Goal: Transaction & Acquisition: Purchase product/service

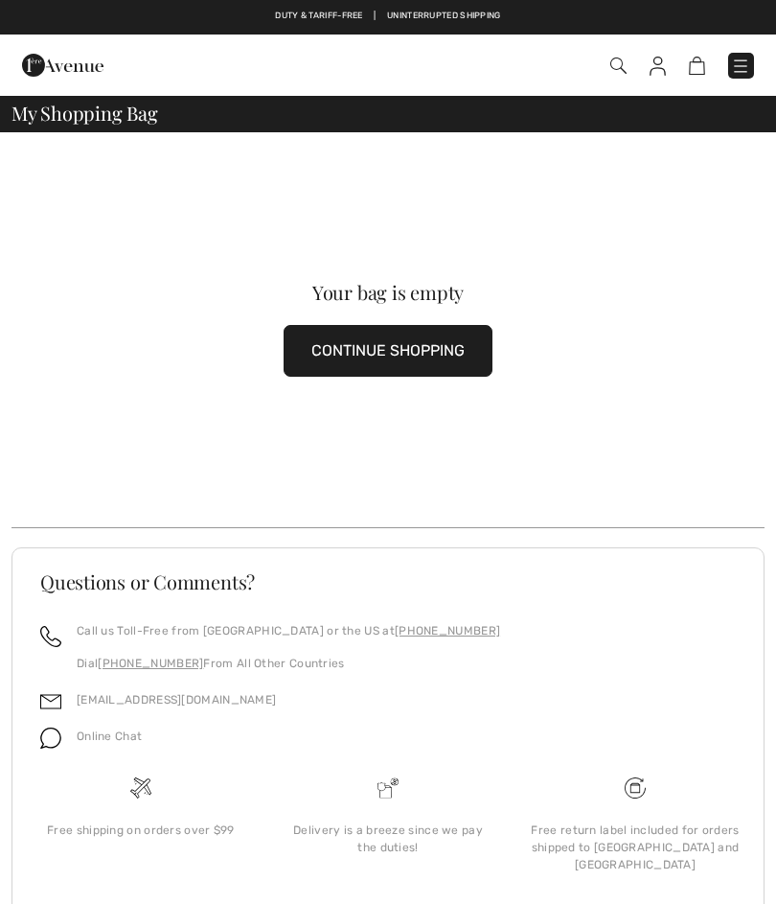
click at [659, 69] on img at bounding box center [658, 66] width 16 height 19
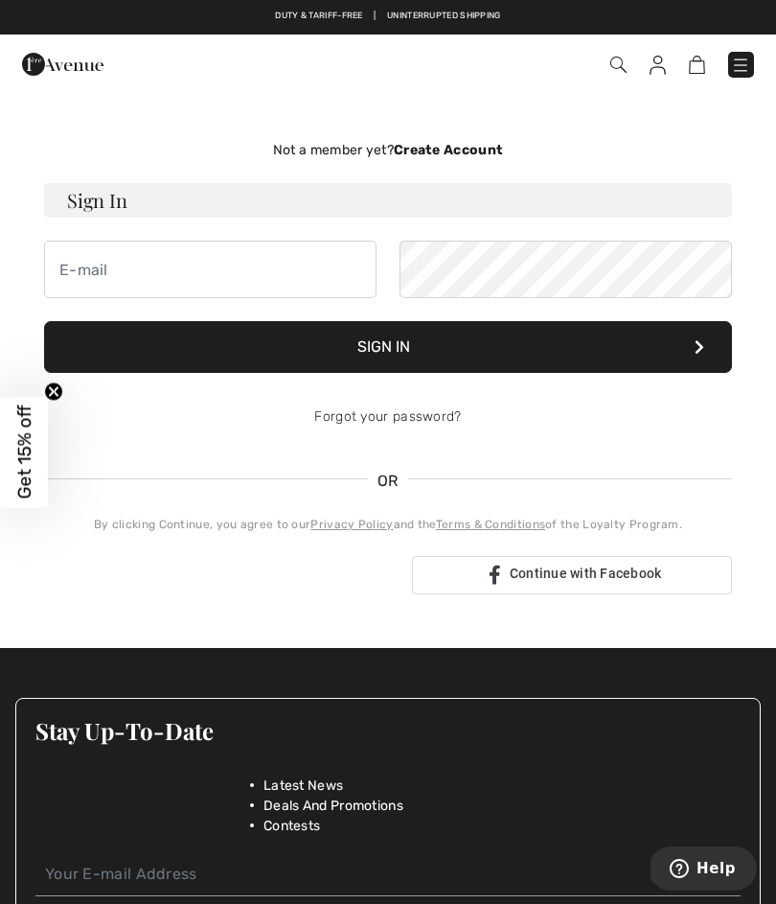
click at [622, 72] on img at bounding box center [619, 65] width 16 height 16
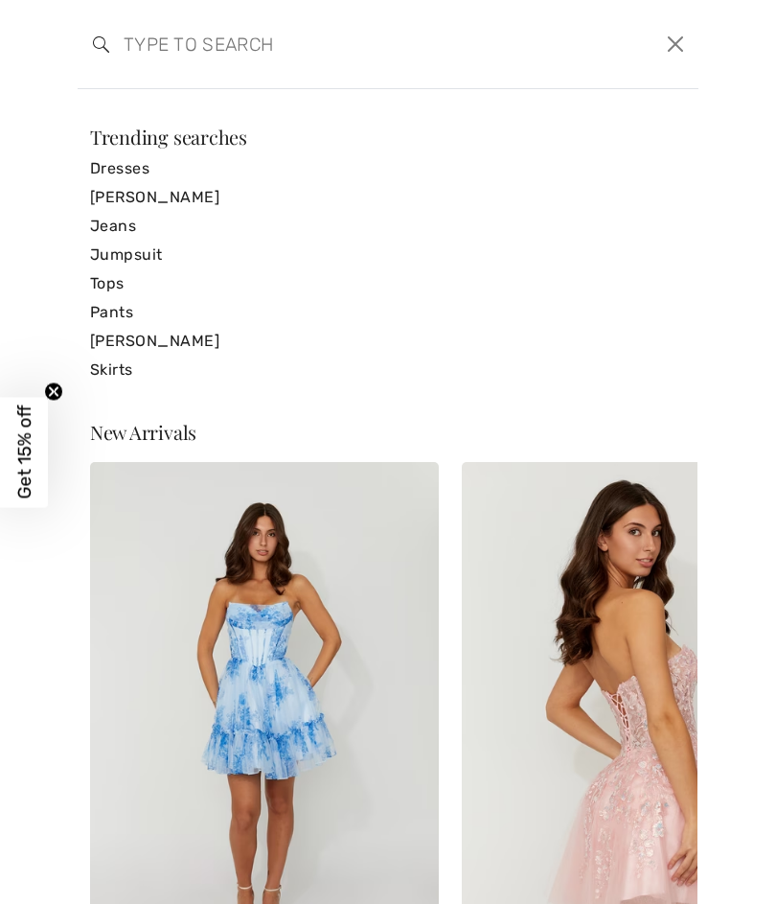
click at [124, 166] on link "Dresses" at bounding box center [388, 168] width 596 height 29
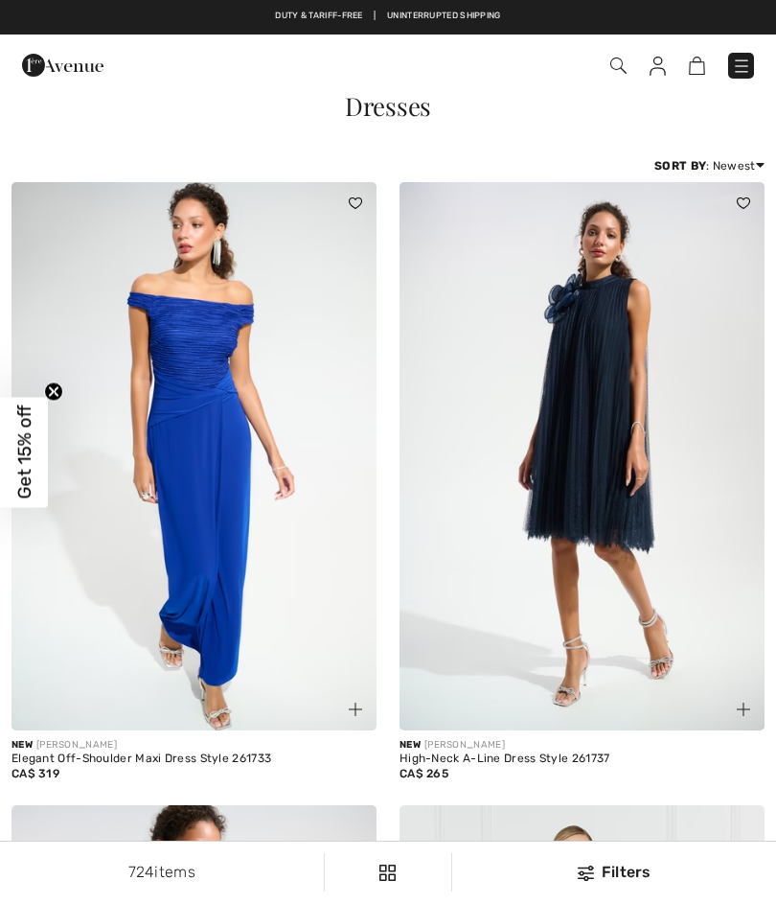
checkbox input "true"
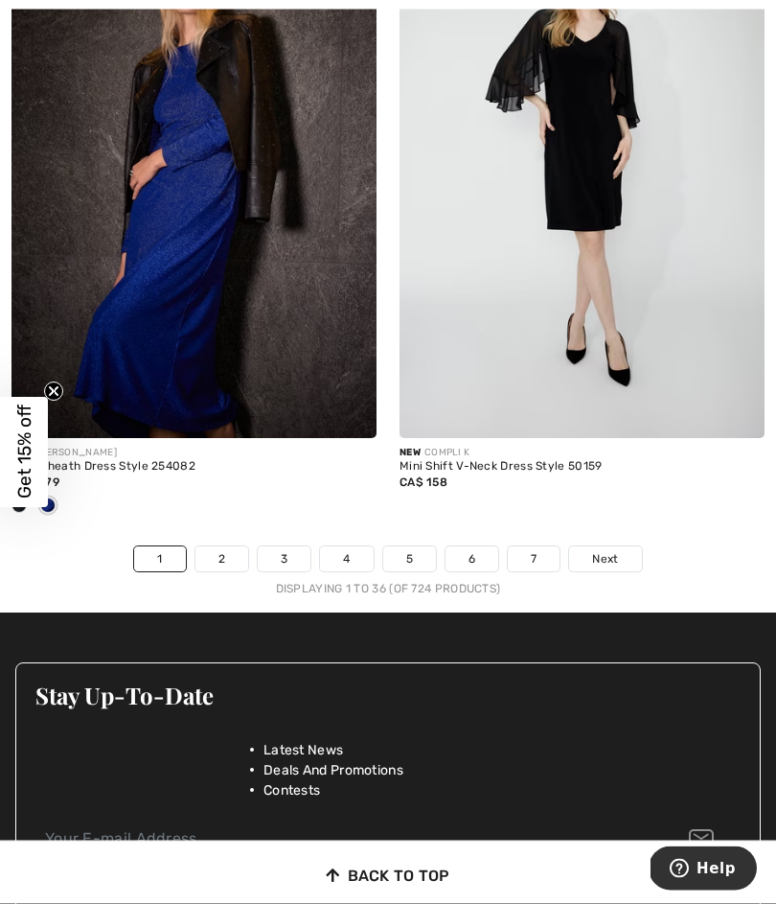
scroll to position [11654, 0]
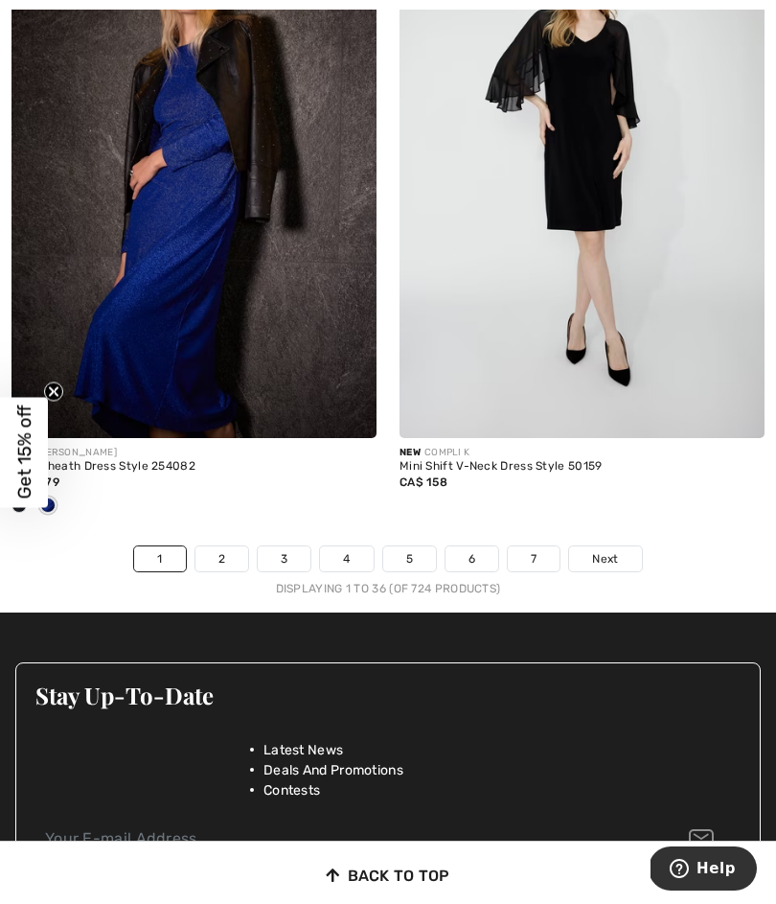
click at [613, 556] on link "Next" at bounding box center [605, 558] width 72 height 25
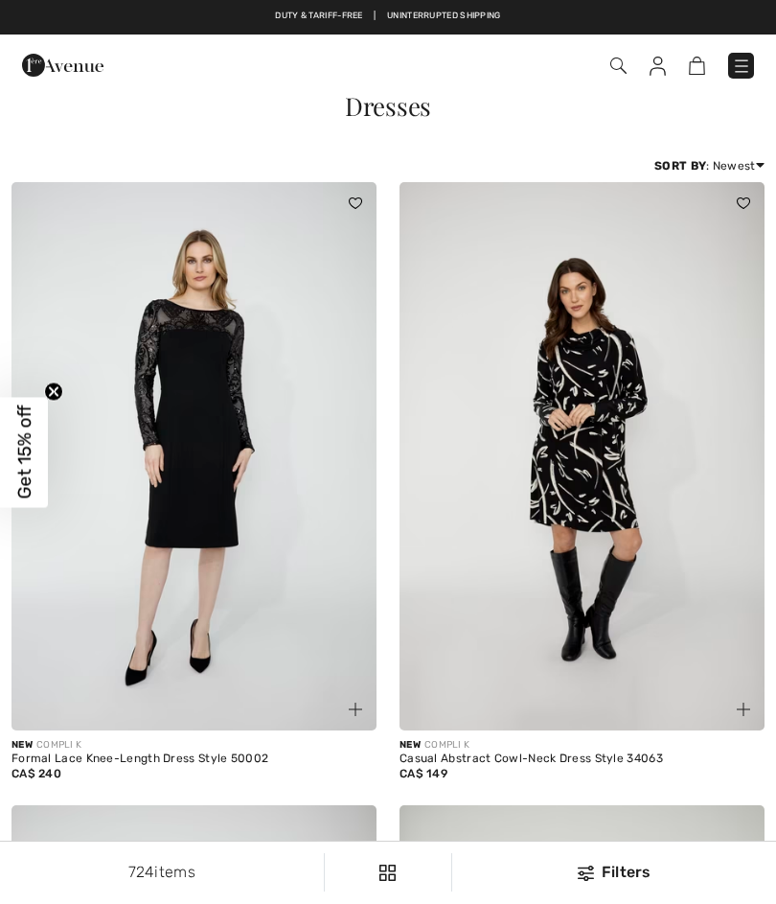
checkbox input "true"
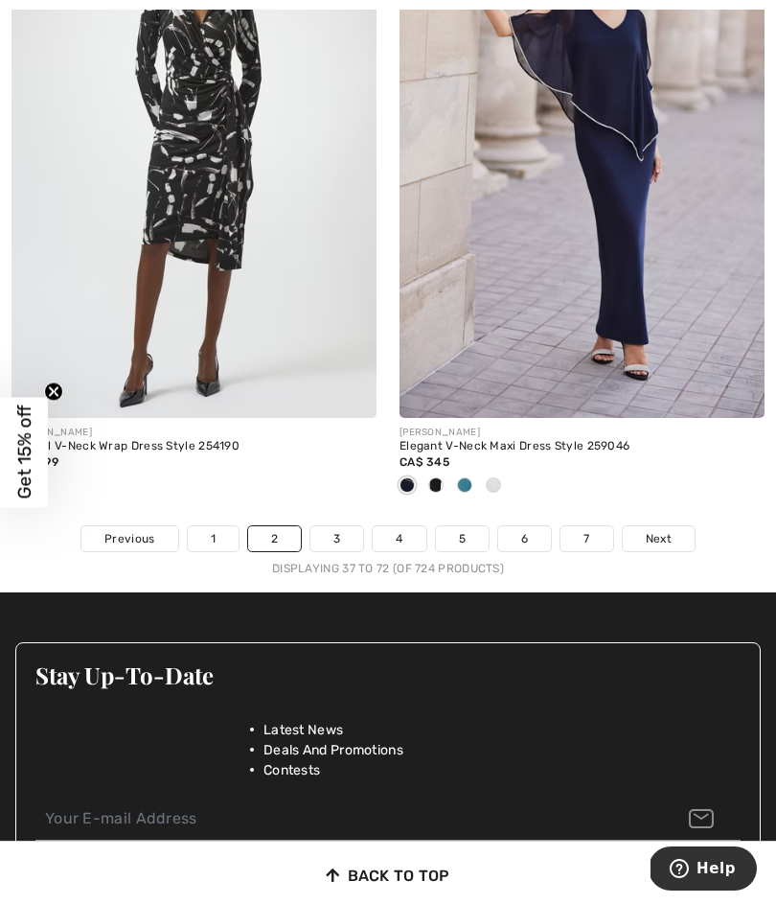
scroll to position [11455, 0]
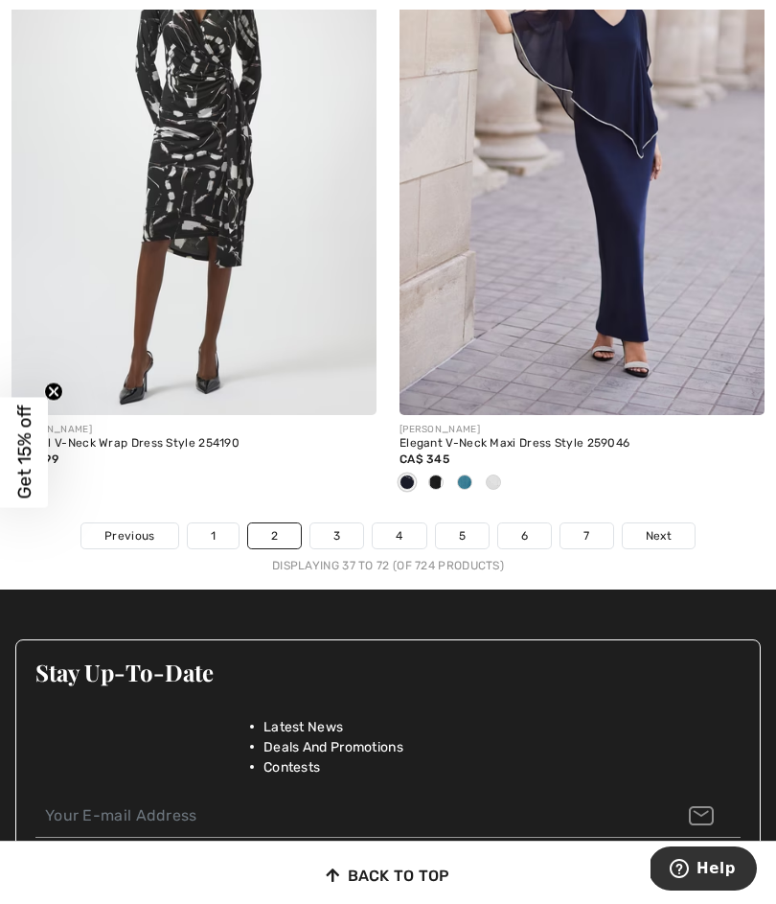
click at [730, 775] on div at bounding box center [388, 806] width 744 height 62
click at [662, 528] on span "Next" at bounding box center [659, 535] width 26 height 17
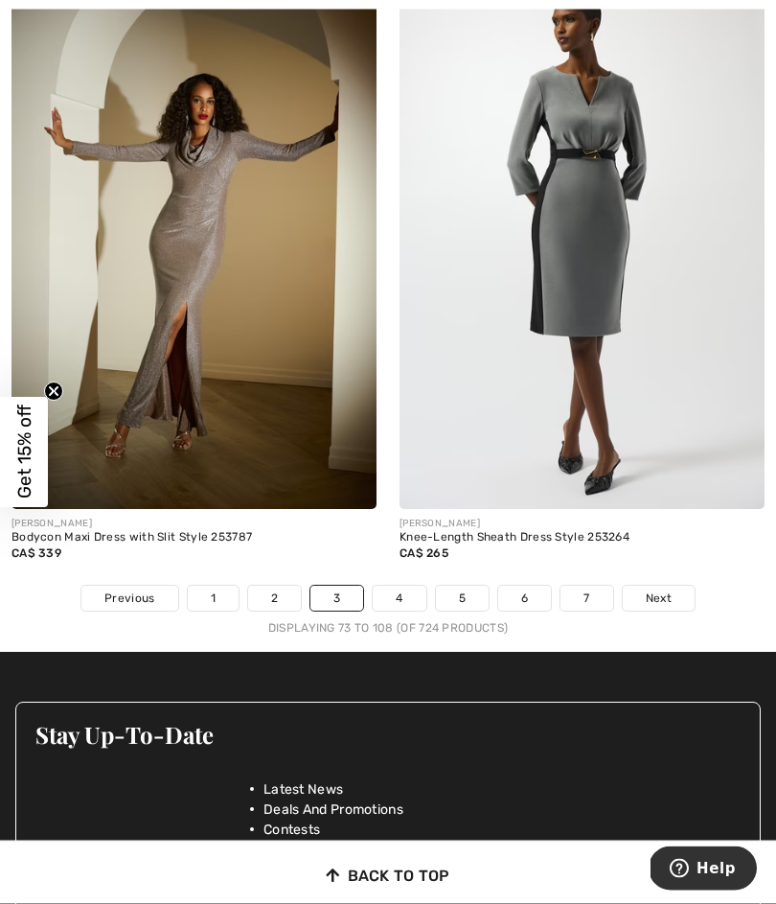
scroll to position [11330, 0]
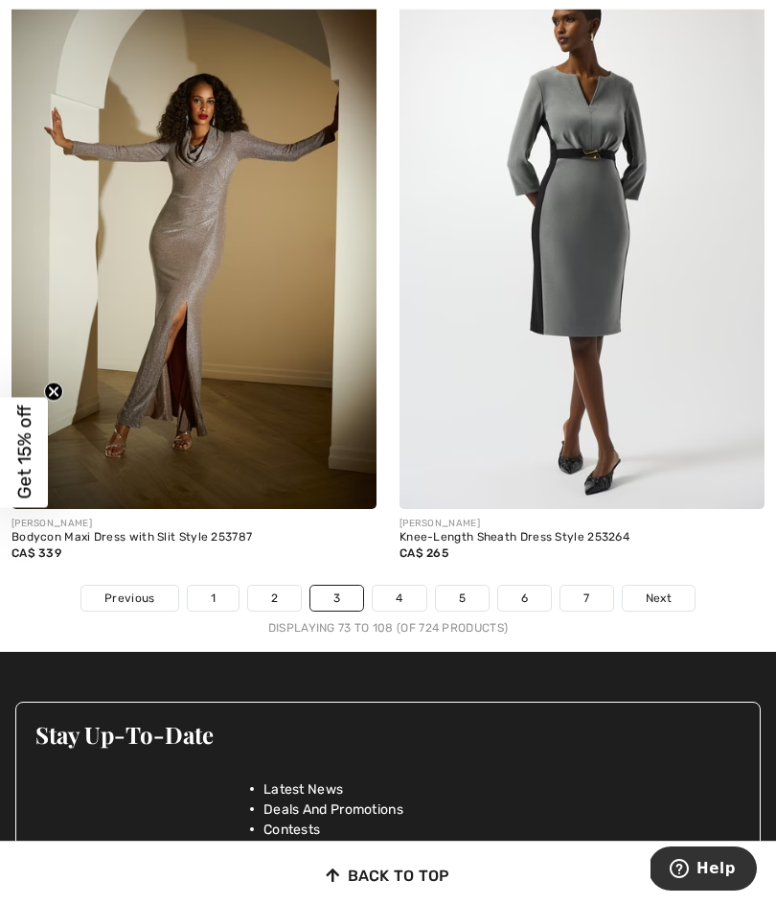
click at [653, 589] on span "Next" at bounding box center [659, 597] width 26 height 17
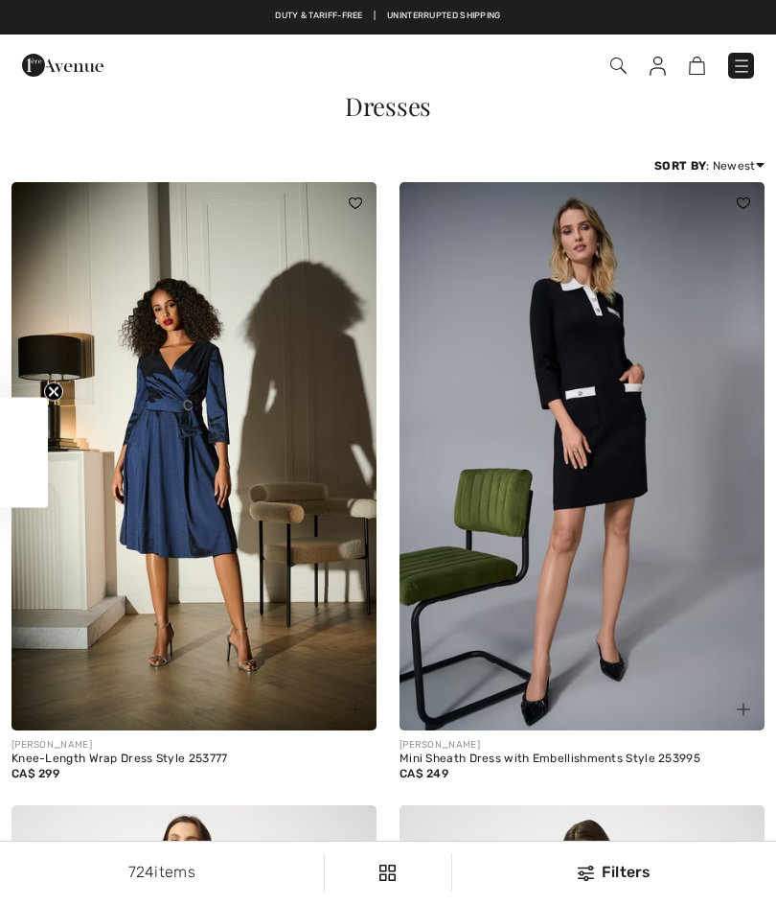
checkbox input "true"
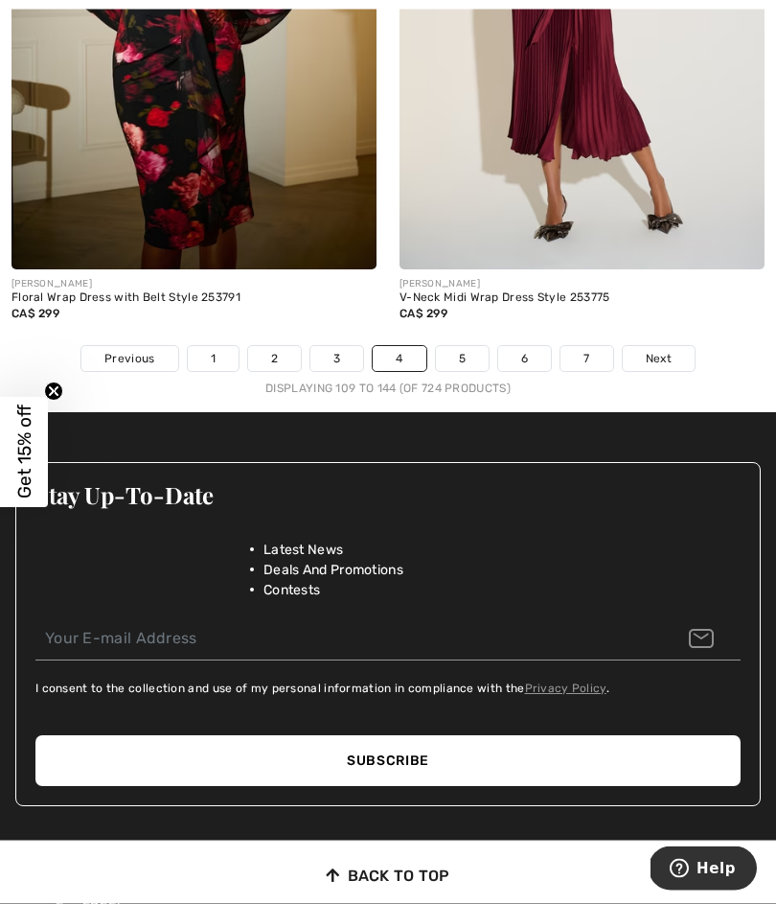
scroll to position [11791, 0]
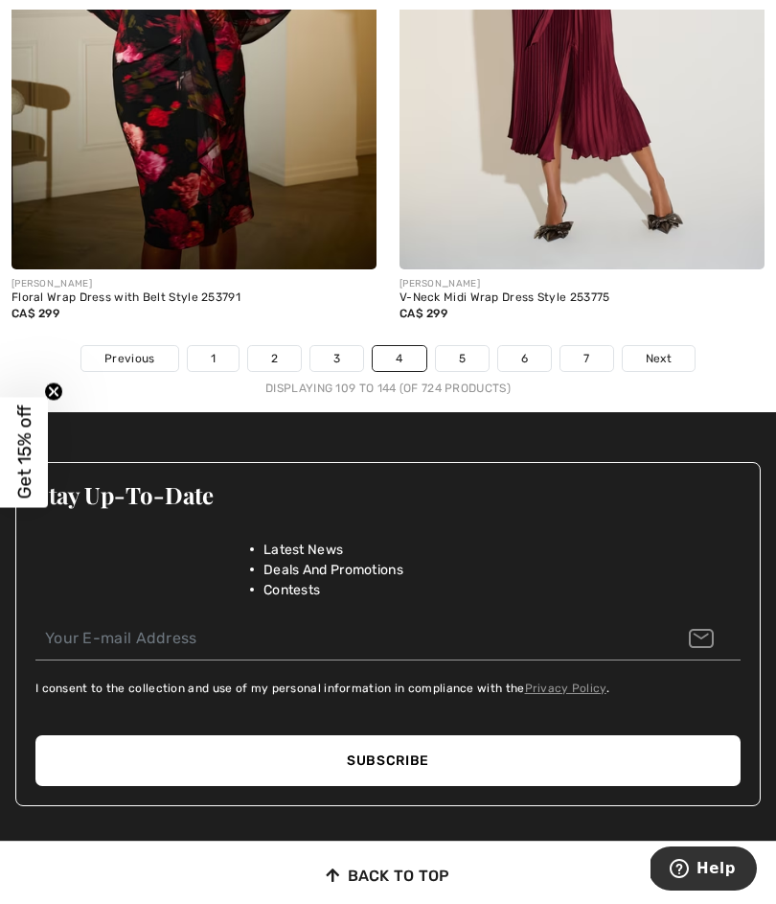
click at [659, 350] on span "Next" at bounding box center [659, 358] width 26 height 17
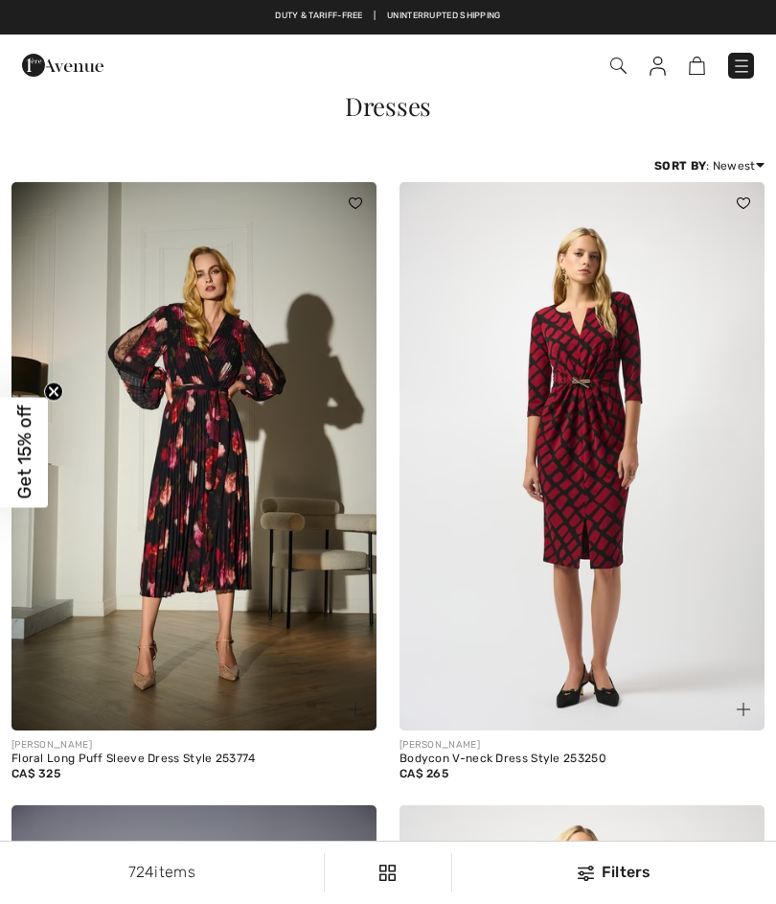
checkbox input "true"
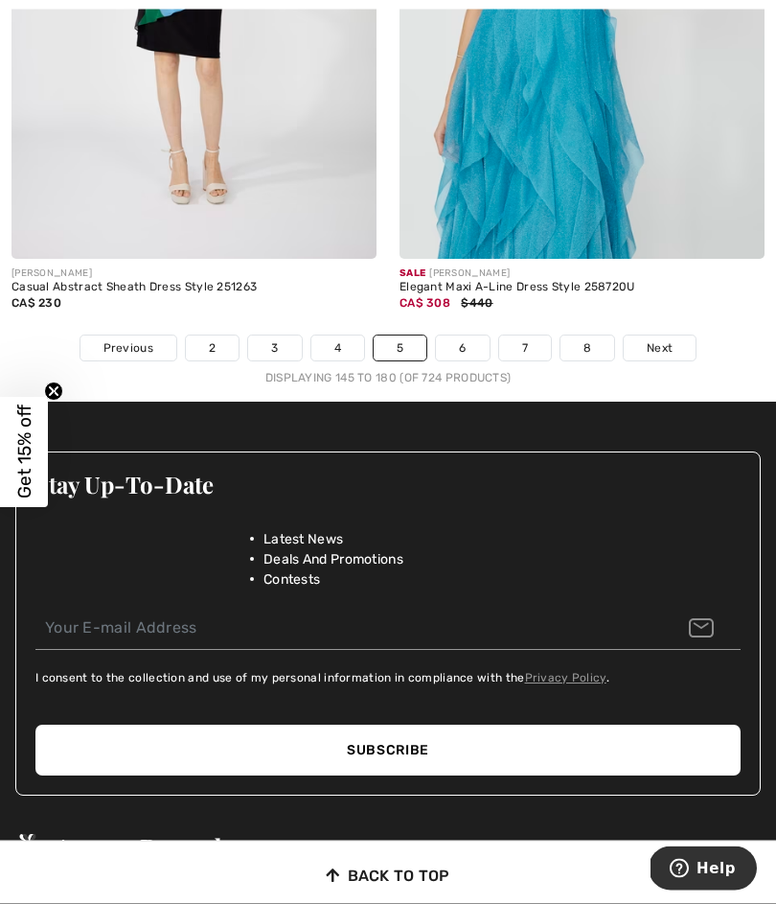
scroll to position [11592, 0]
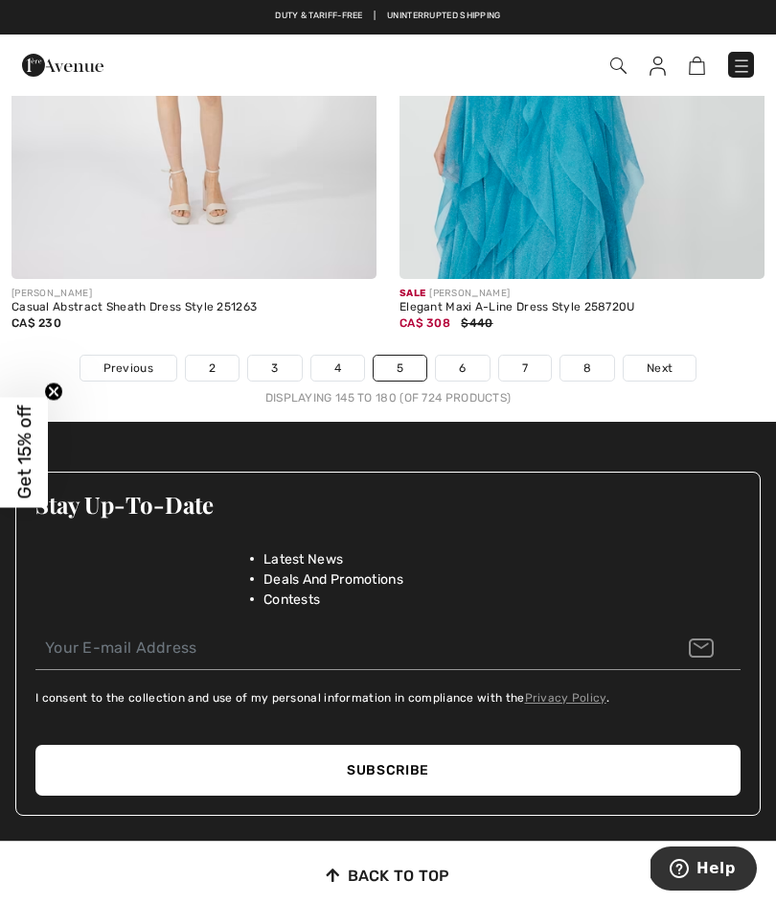
click at [663, 359] on span "Next" at bounding box center [660, 367] width 26 height 17
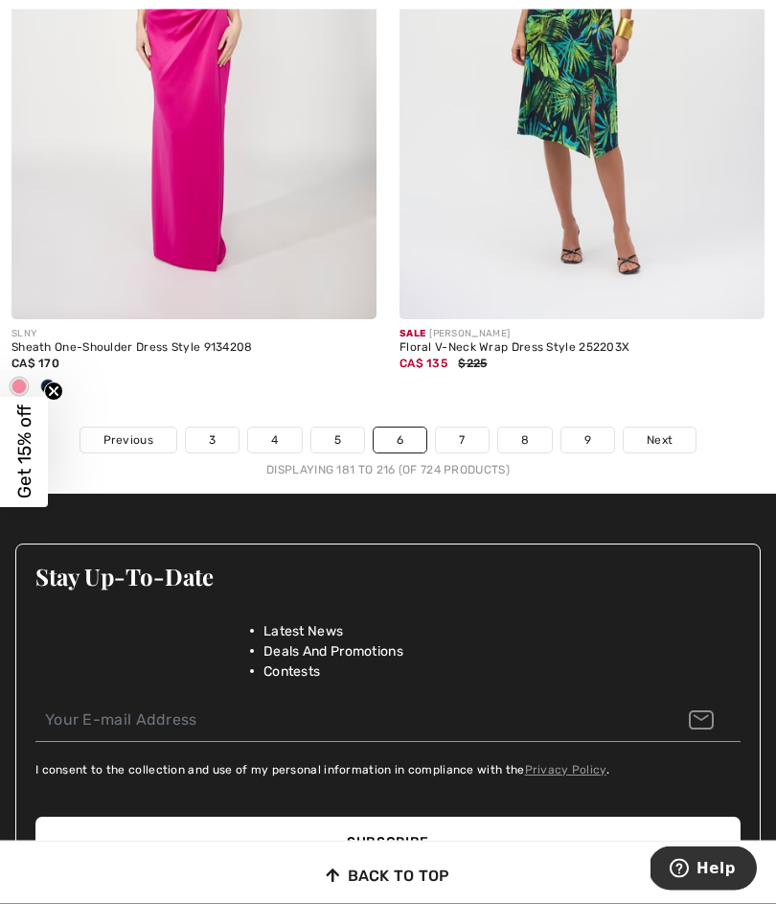
scroll to position [11770, 0]
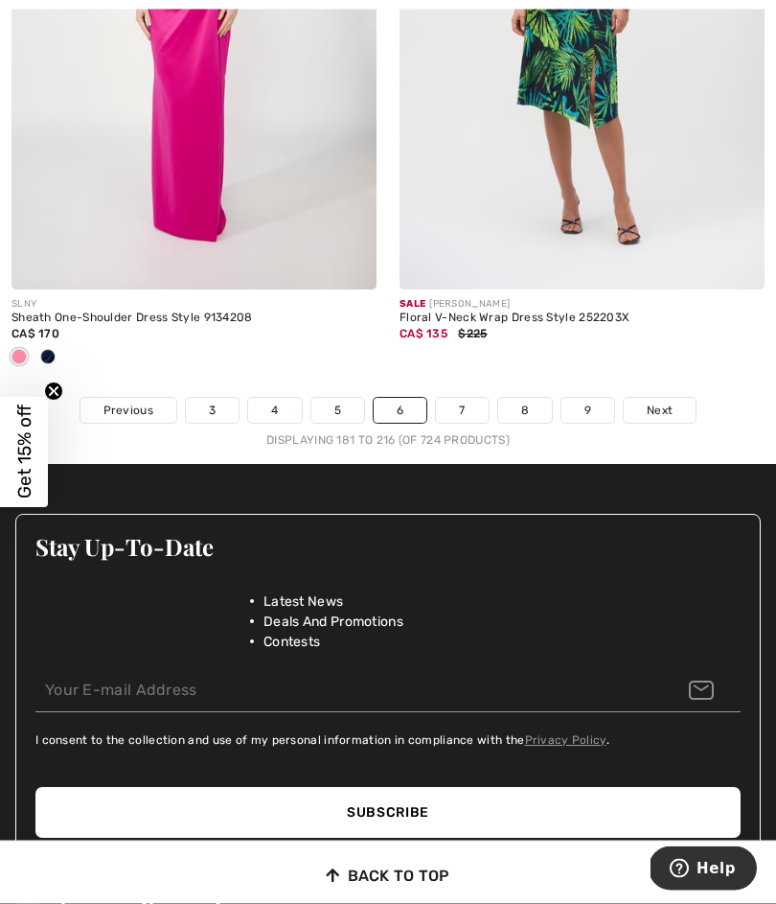
click at [669, 403] on span "Next" at bounding box center [660, 411] width 26 height 17
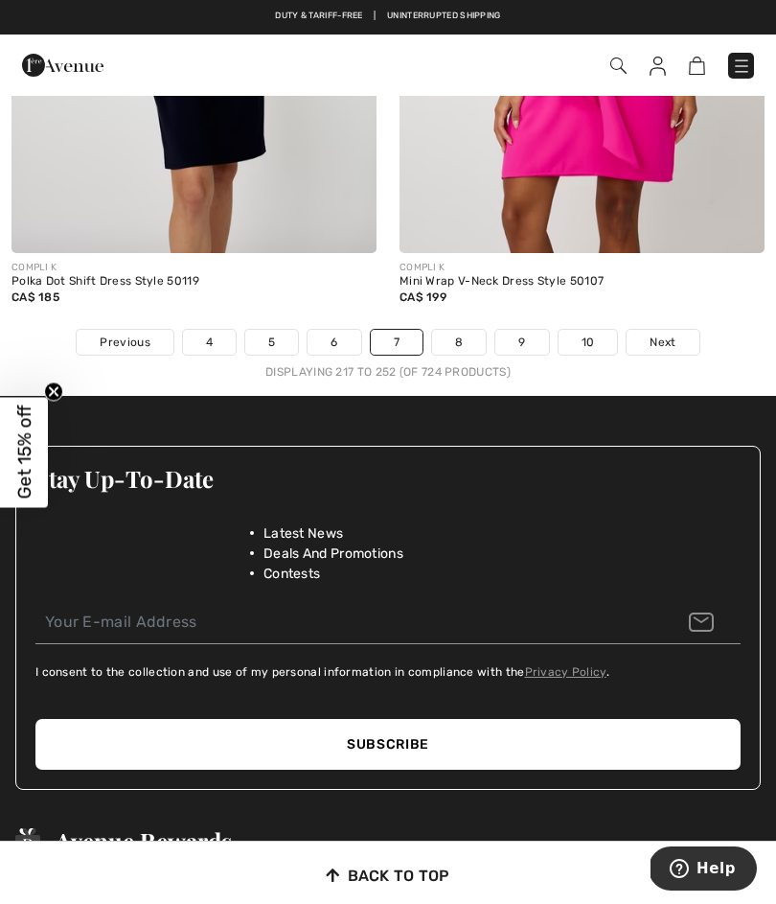
scroll to position [11804, 0]
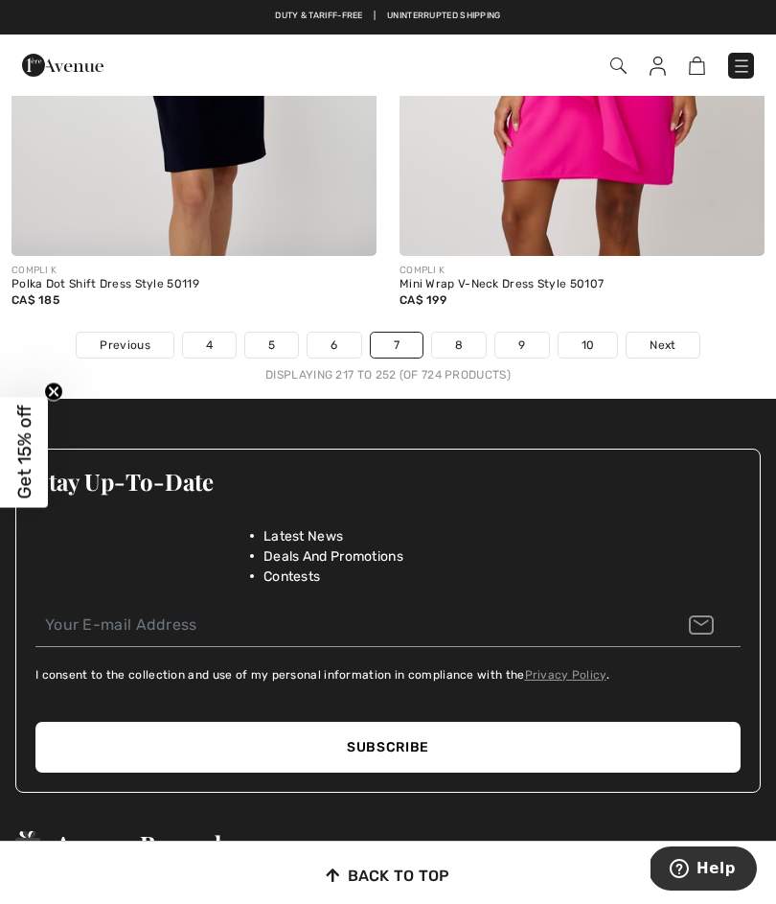
click at [674, 336] on span "Next" at bounding box center [663, 344] width 26 height 17
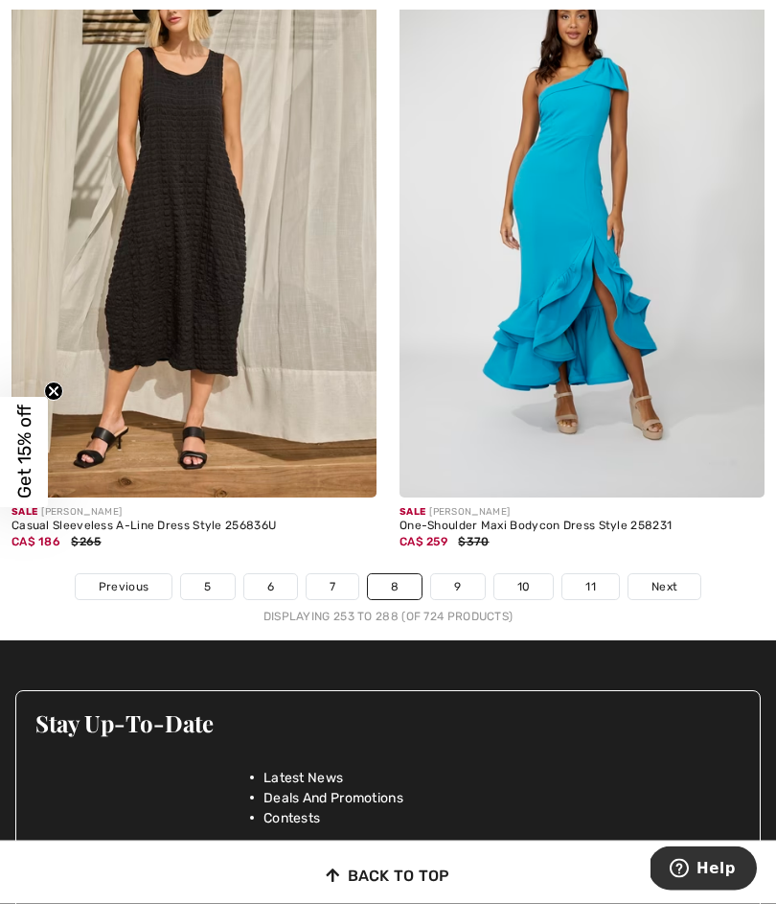
scroll to position [11341, 0]
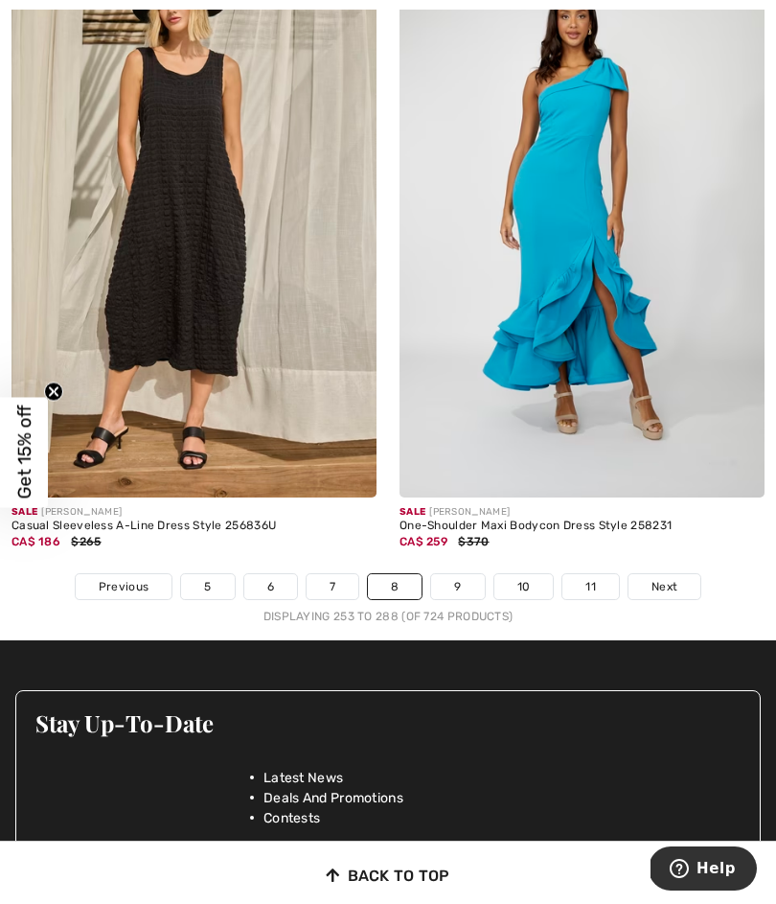
click at [669, 578] on span "Next" at bounding box center [665, 586] width 26 height 17
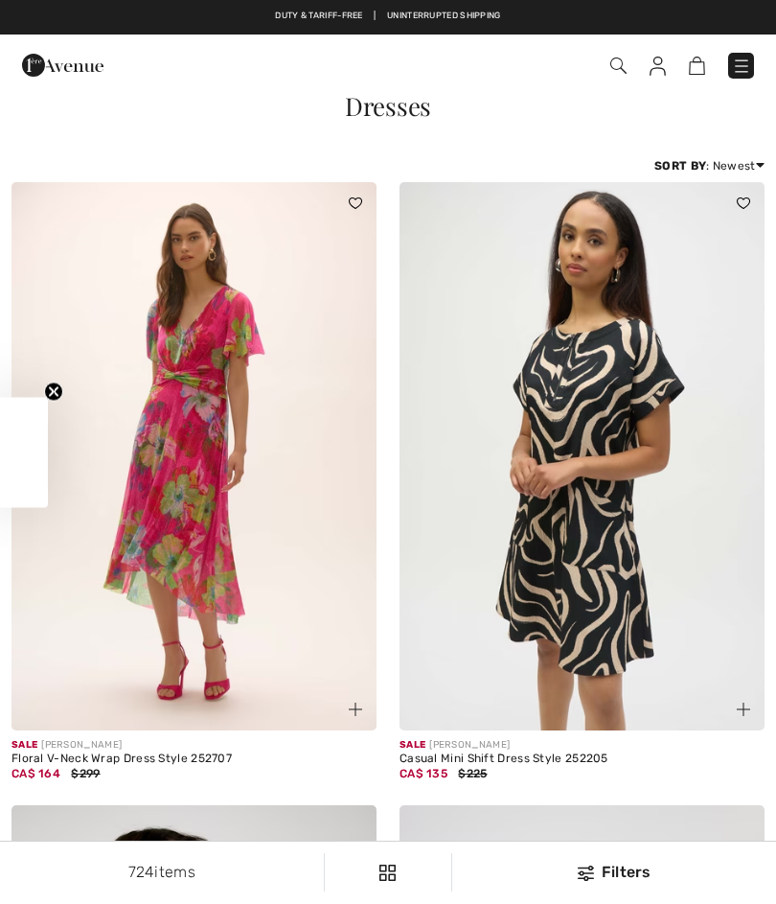
checkbox input "true"
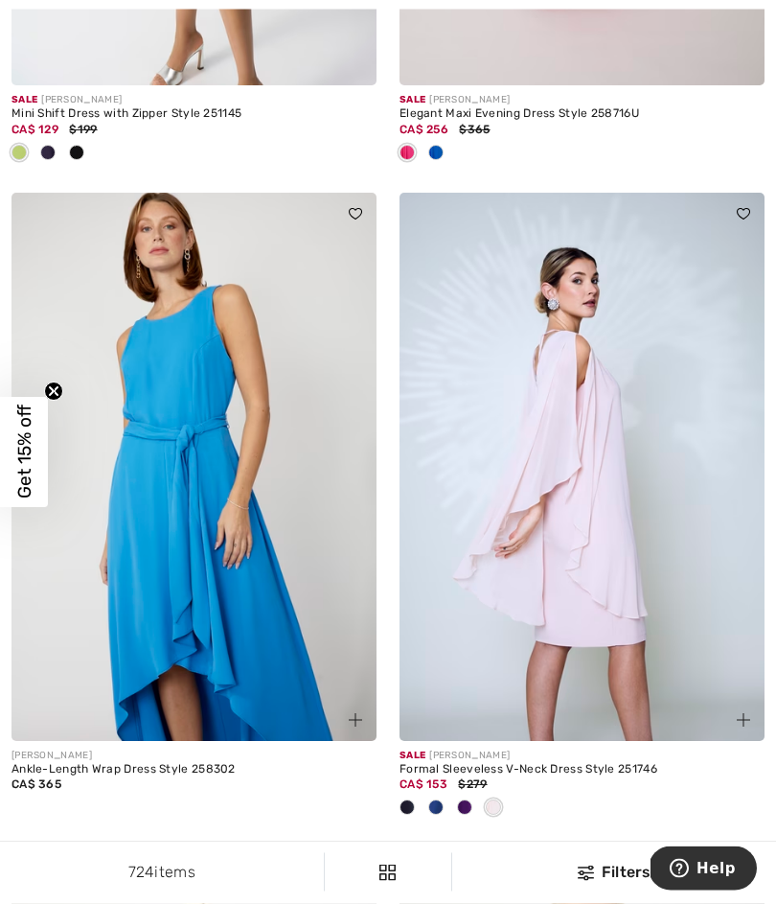
scroll to position [2514, 0]
click at [662, 557] on img at bounding box center [582, 467] width 365 height 548
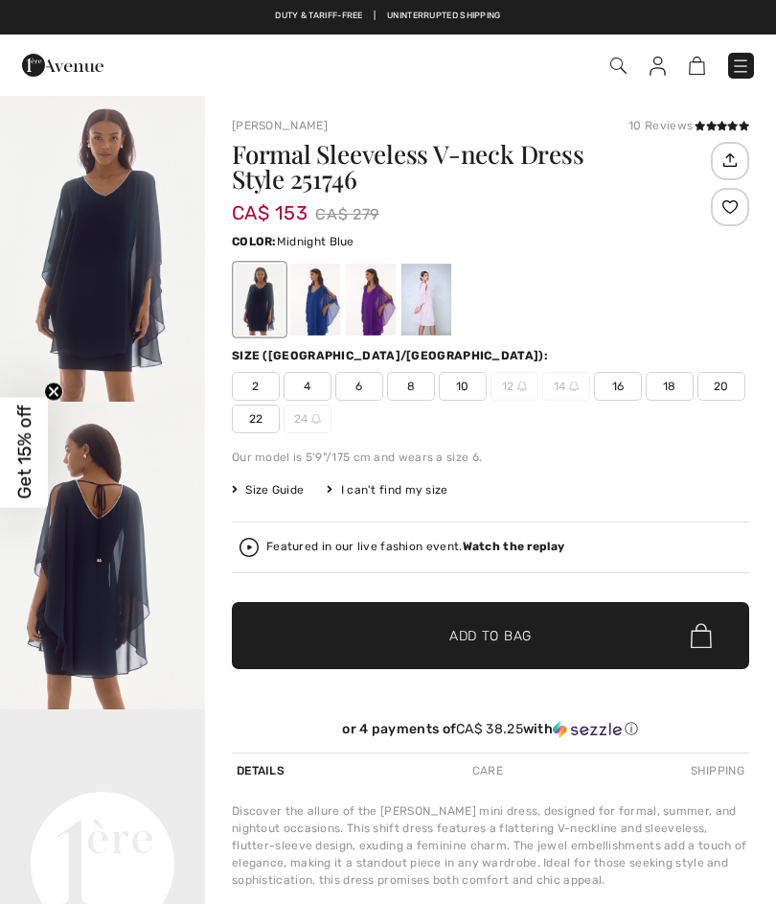
checkbox input "true"
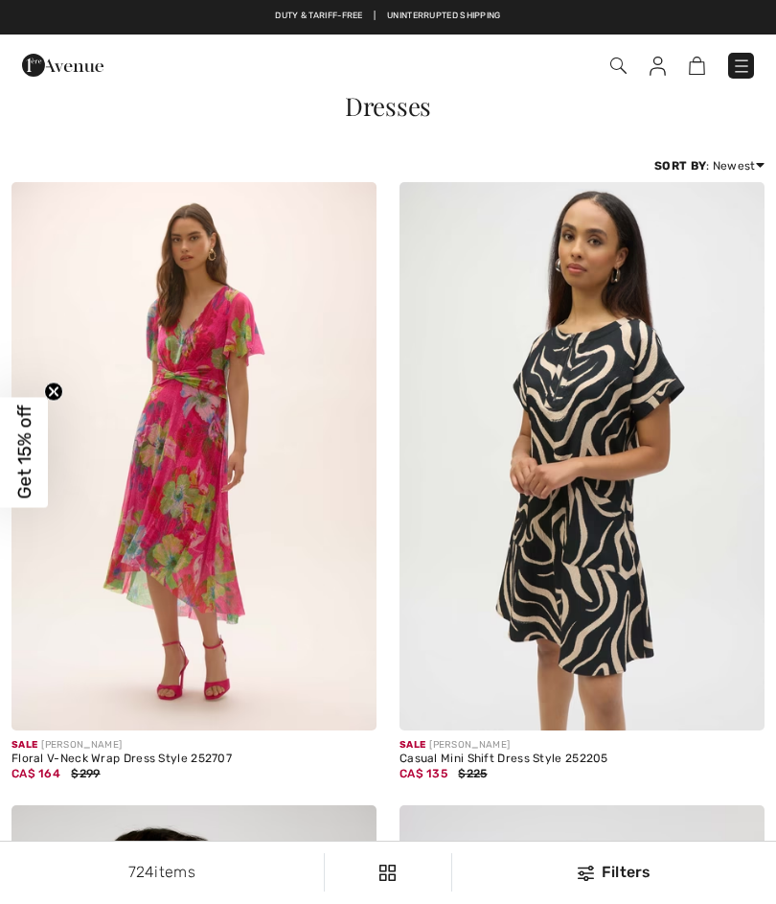
checkbox input "true"
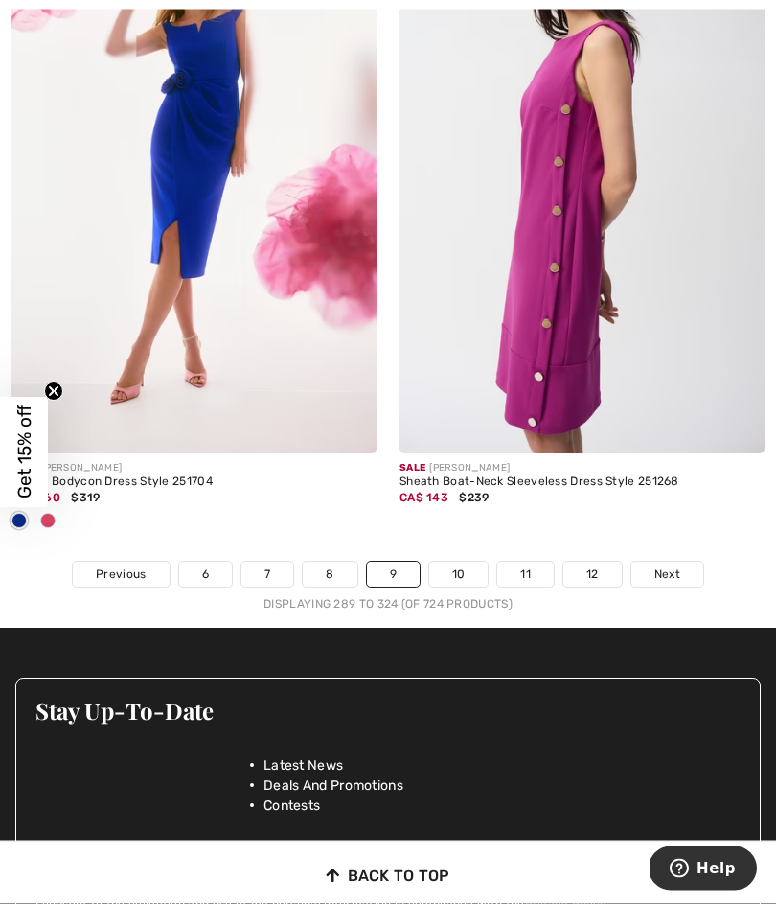
scroll to position [11429, 0]
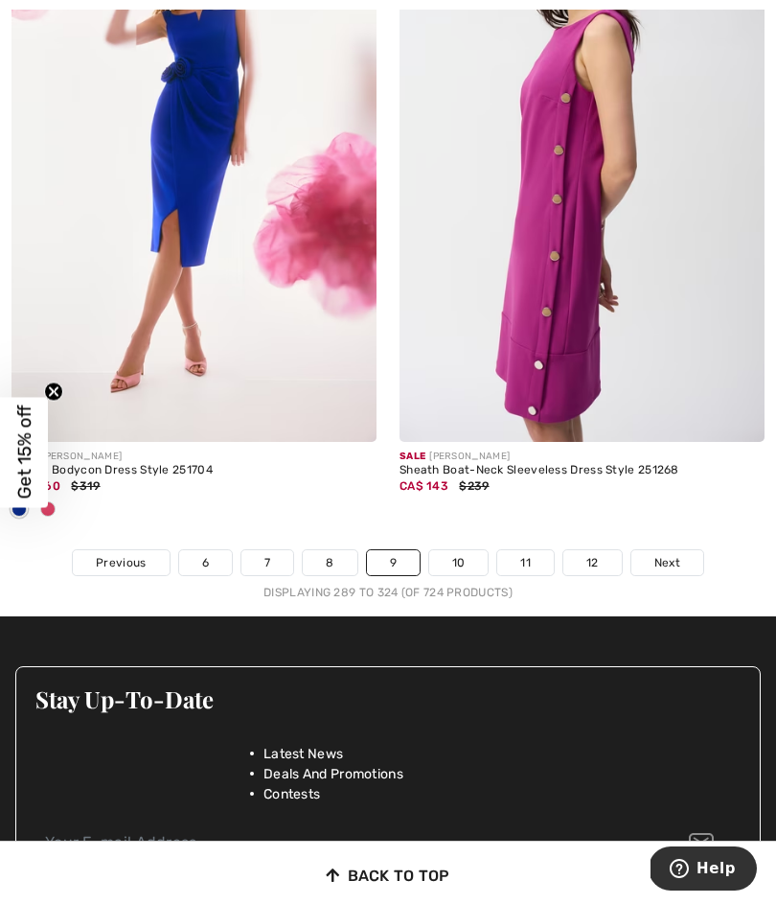
click at [672, 560] on link "Next" at bounding box center [668, 562] width 72 height 25
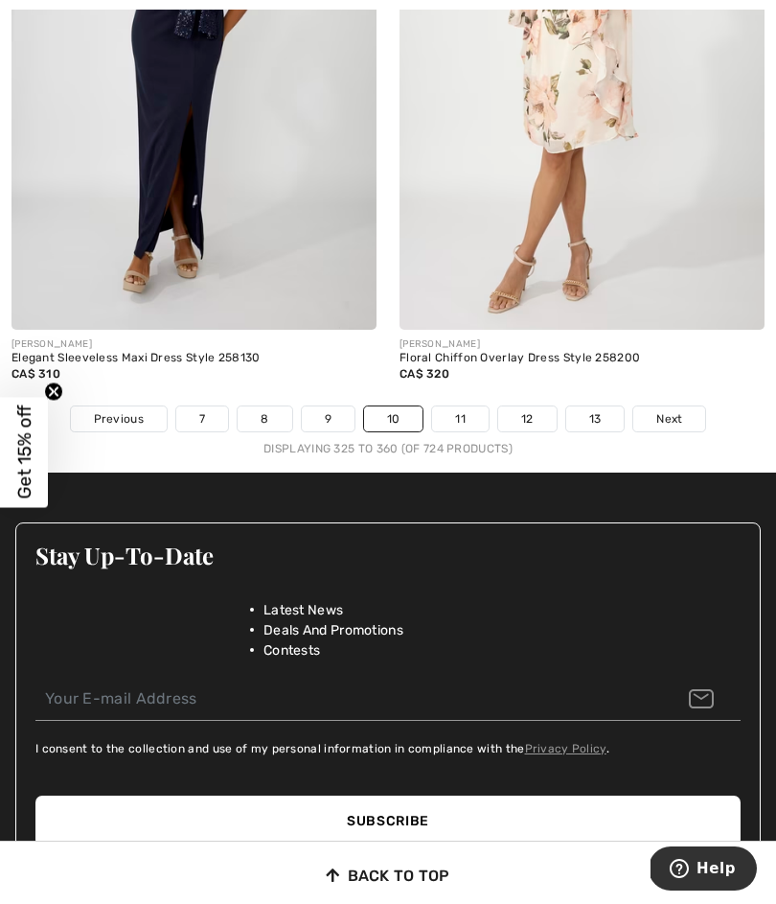
scroll to position [11580, 0]
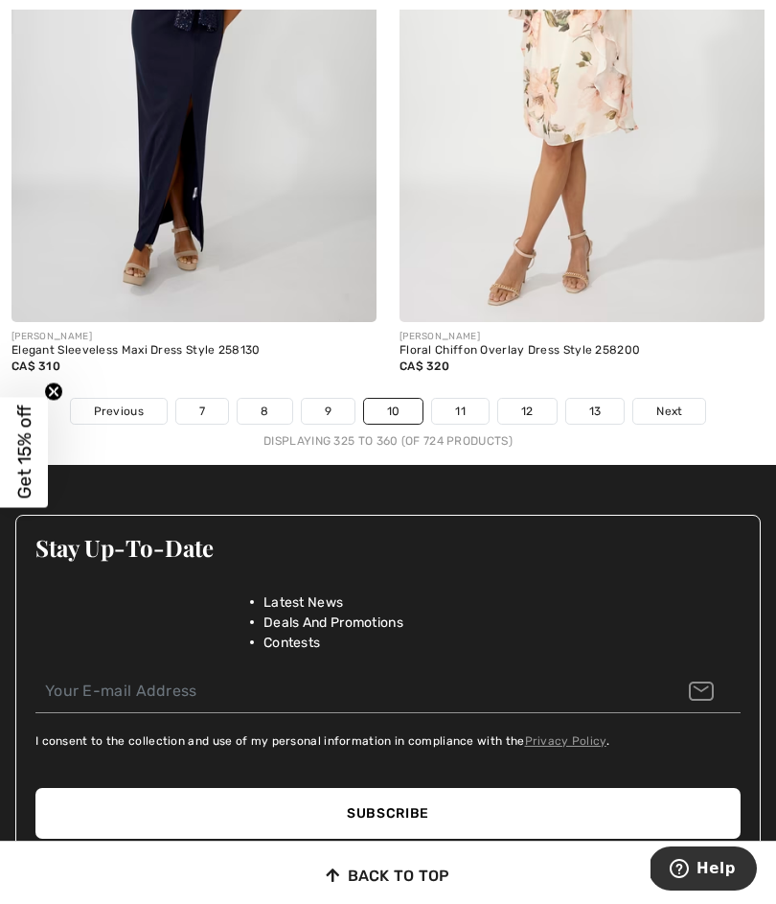
click at [679, 404] on span "Next" at bounding box center [670, 411] width 26 height 17
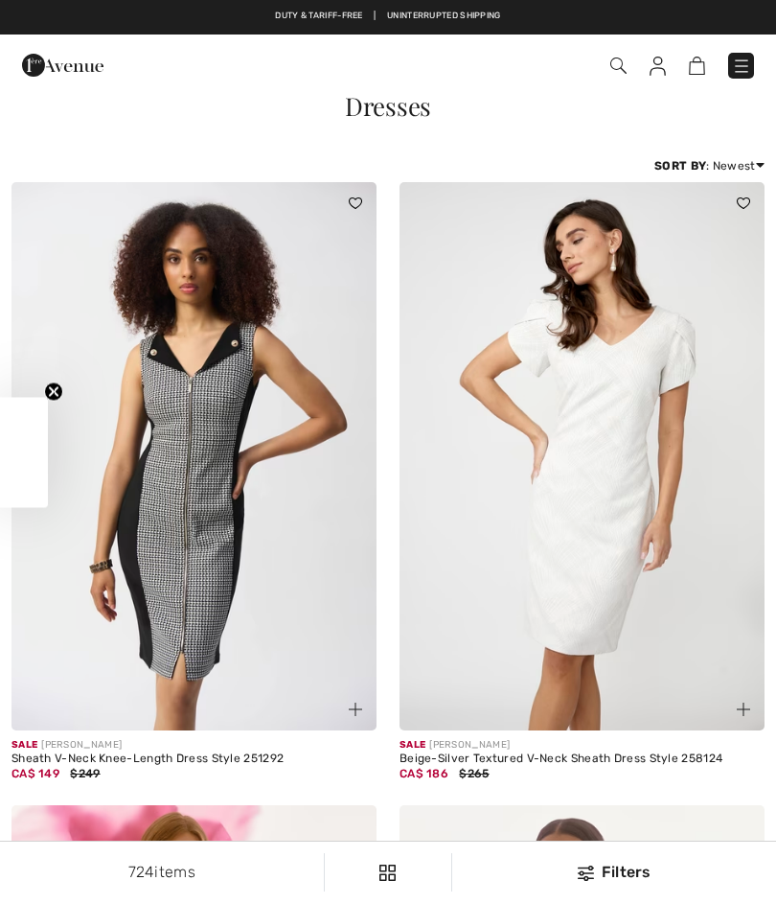
checkbox input "true"
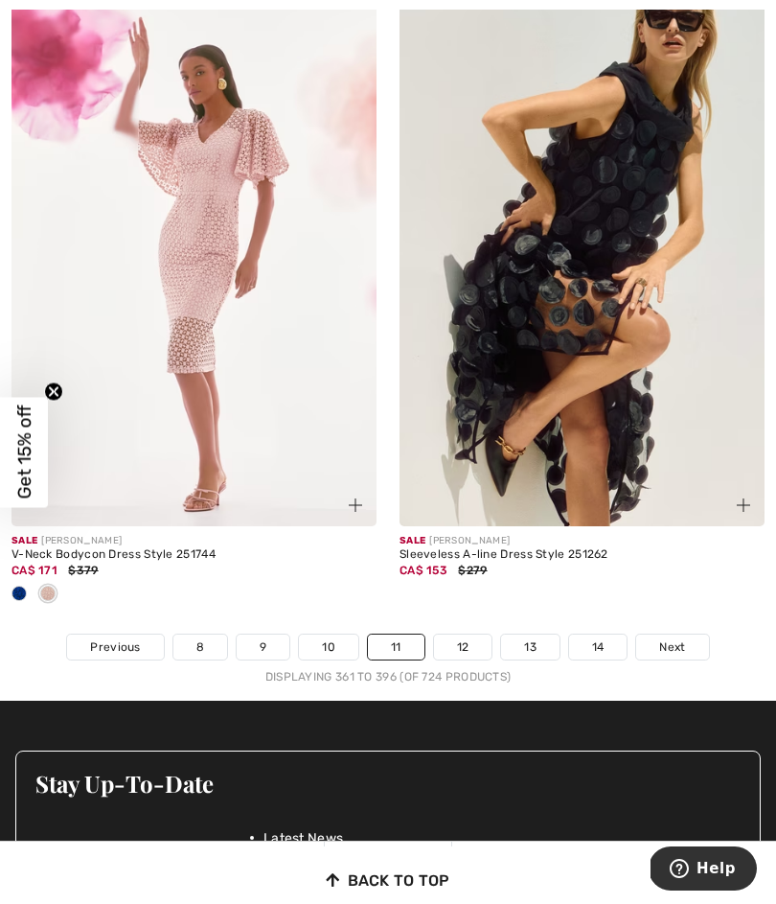
scroll to position [11453, 0]
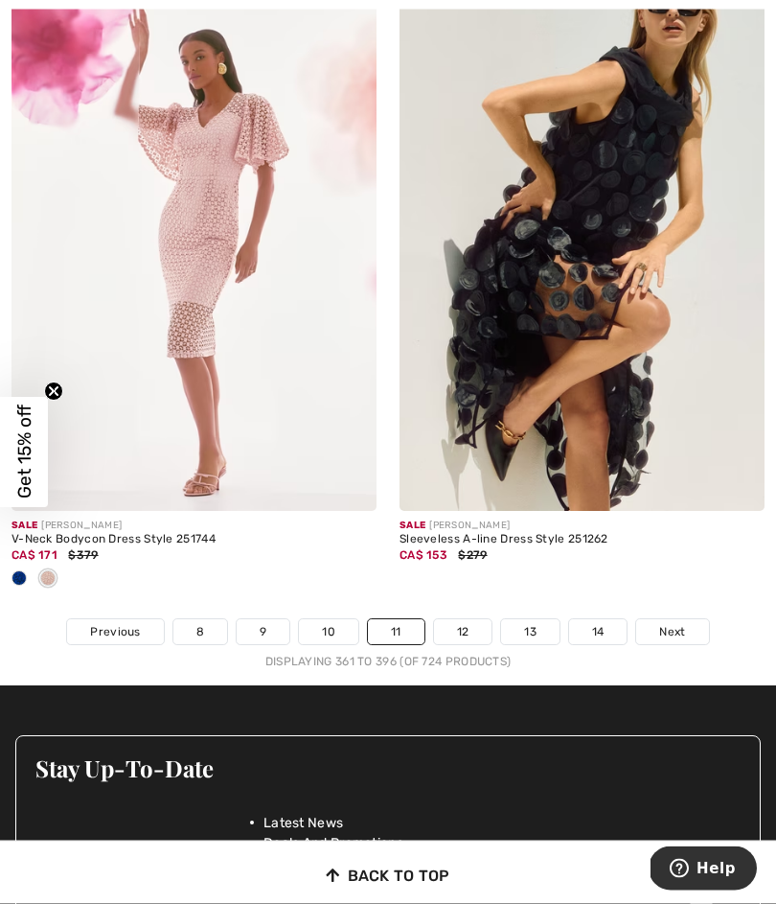
click at [673, 628] on link "Next" at bounding box center [672, 632] width 72 height 25
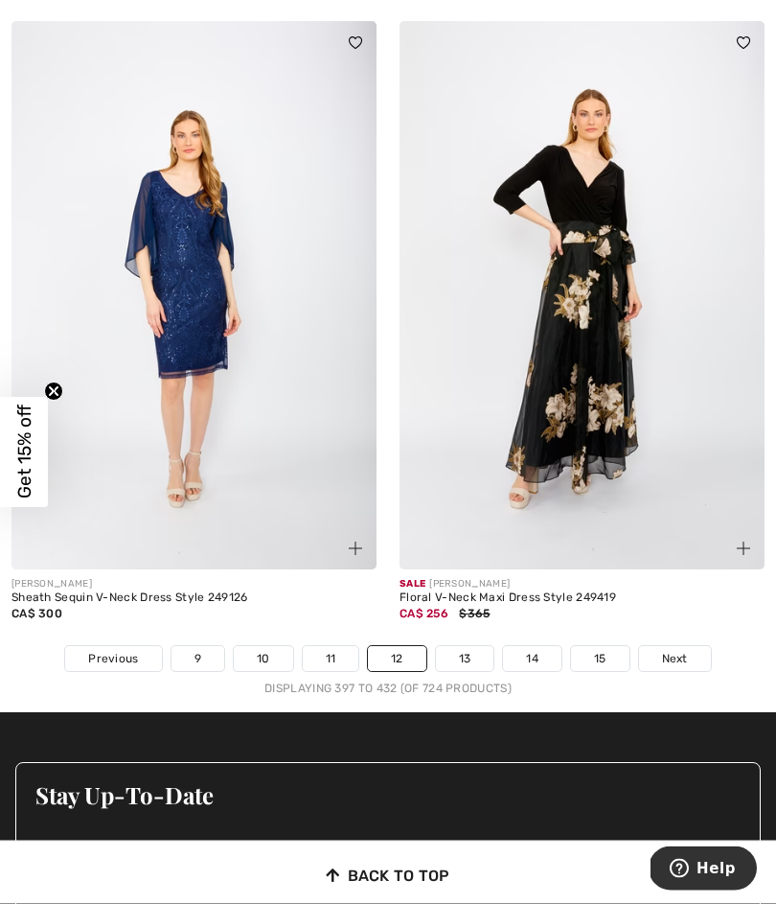
scroll to position [11361, 0]
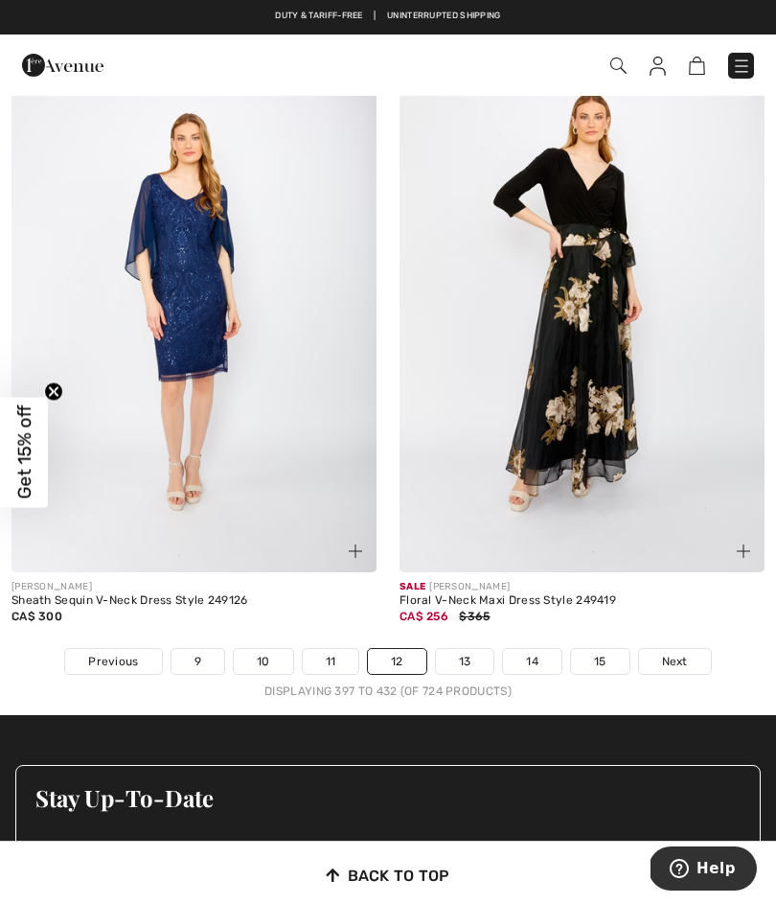
click at [685, 658] on link "Next" at bounding box center [675, 661] width 72 height 25
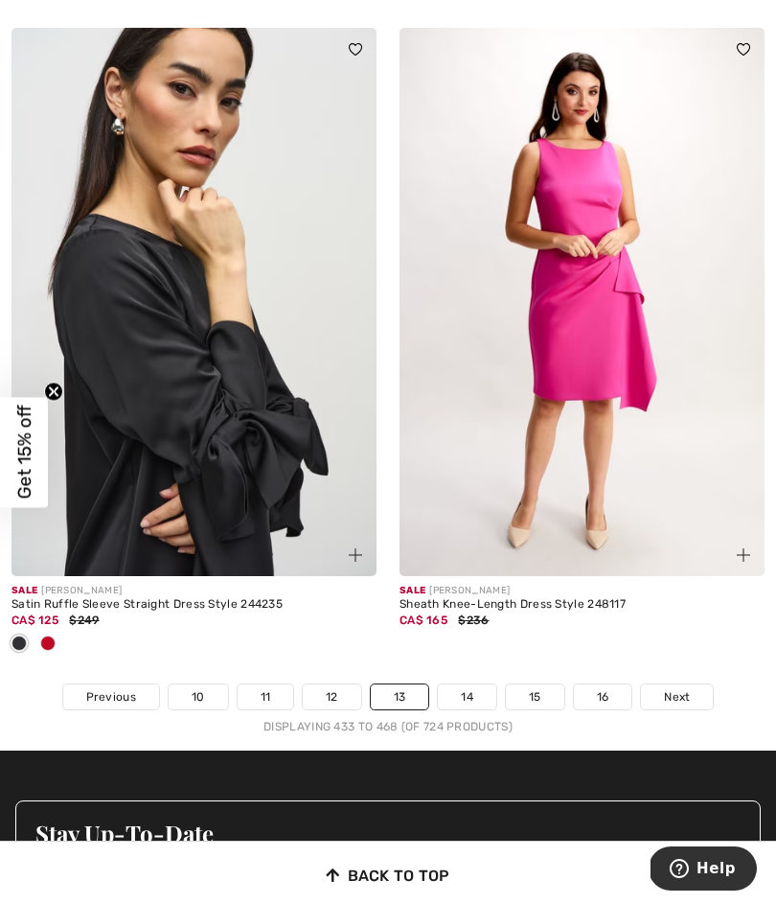
scroll to position [11583, 0]
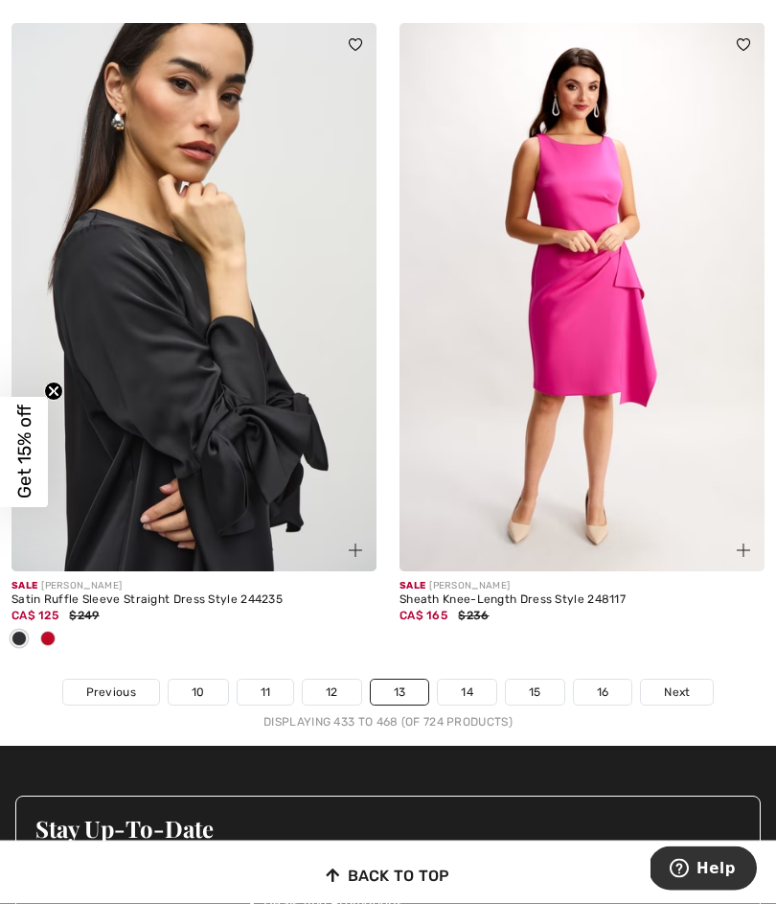
click at [690, 688] on link "Next" at bounding box center [677, 693] width 72 height 25
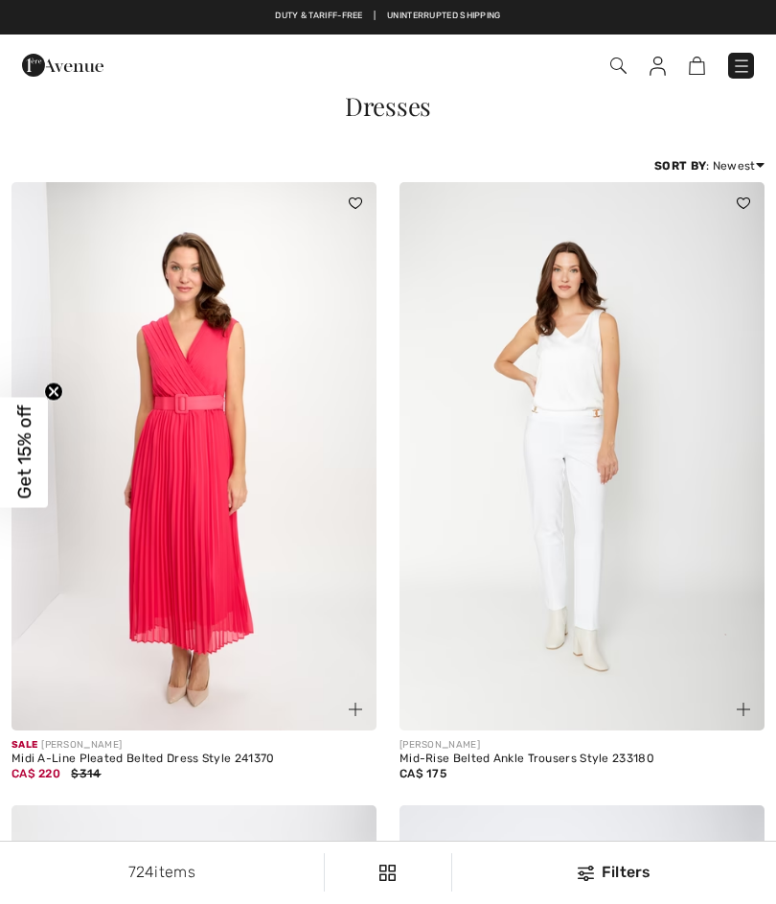
checkbox input "true"
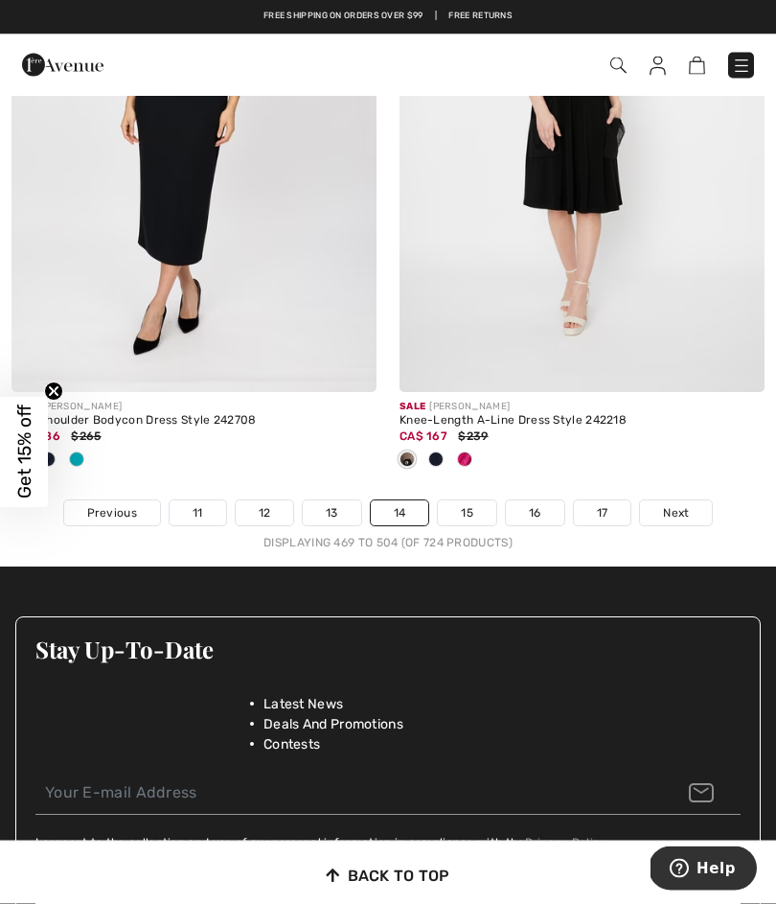
scroll to position [11510, 0]
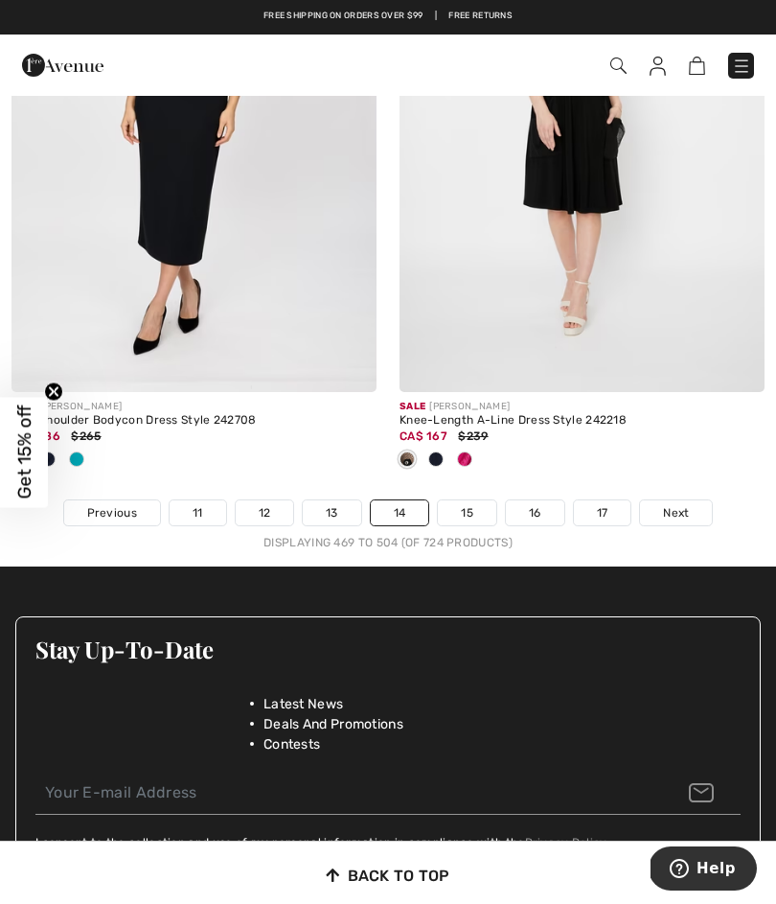
click at [685, 504] on span "Next" at bounding box center [676, 512] width 26 height 17
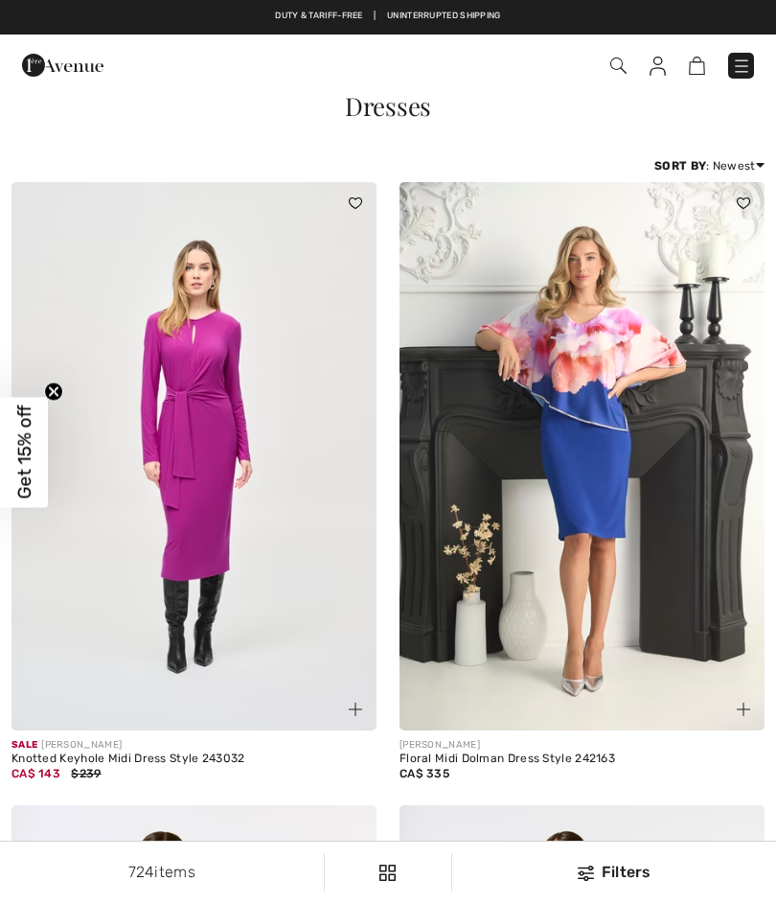
checkbox input "true"
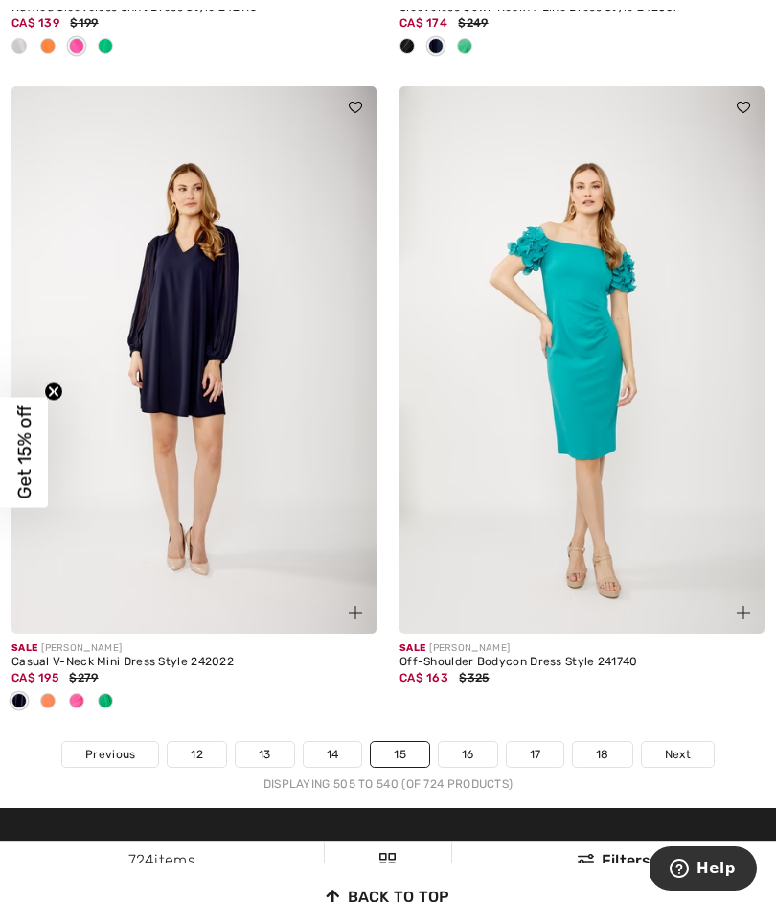
scroll to position [11362, 0]
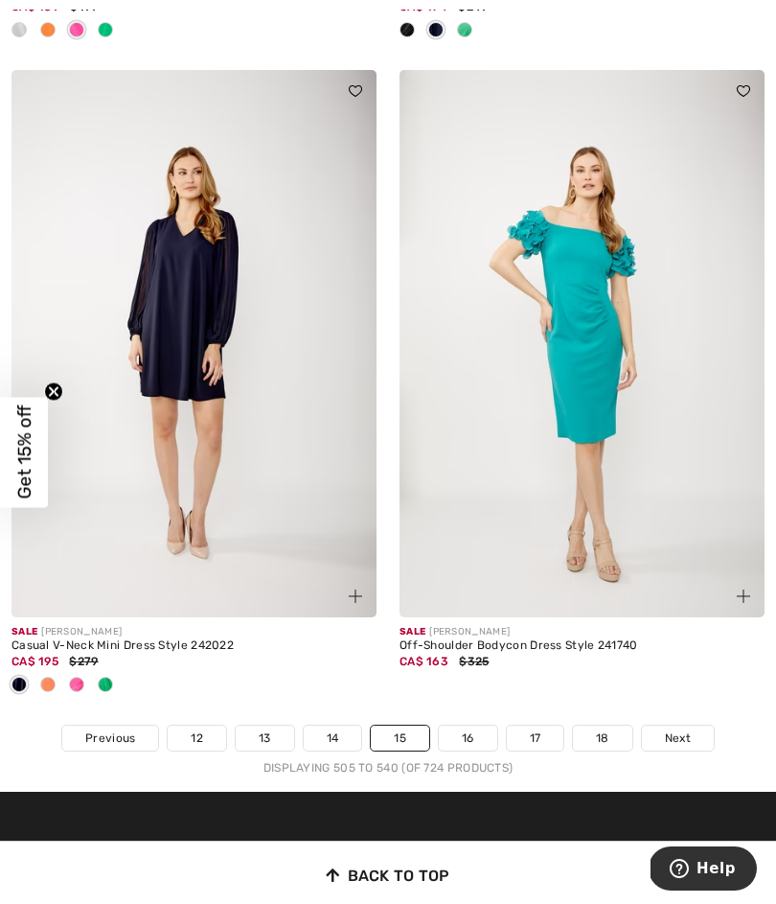
click at [689, 729] on span "Next" at bounding box center [678, 737] width 26 height 17
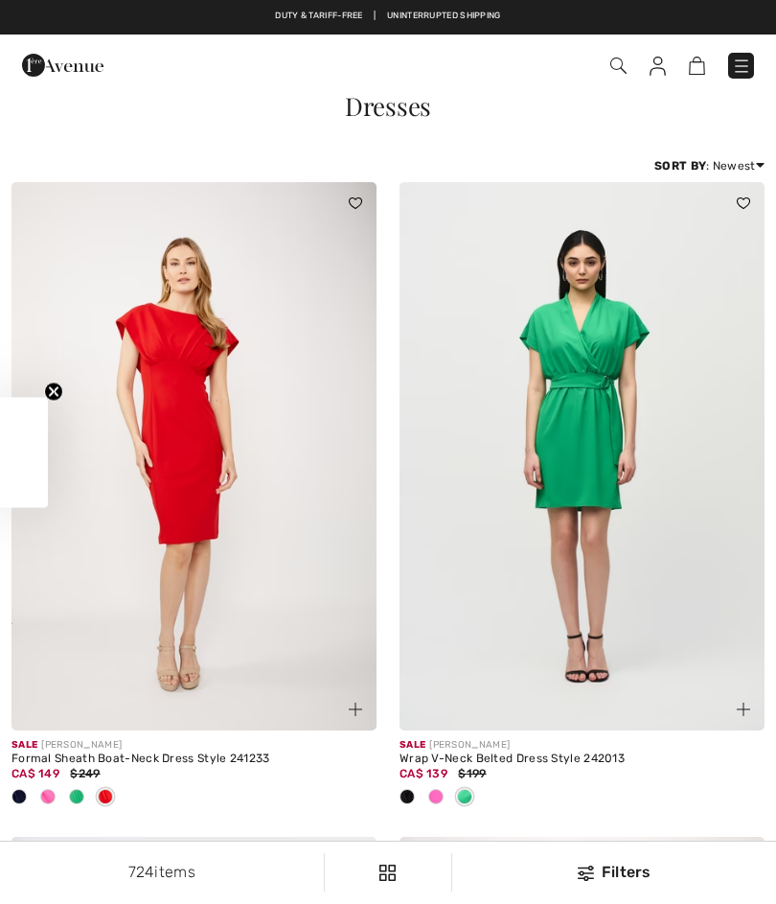
checkbox input "true"
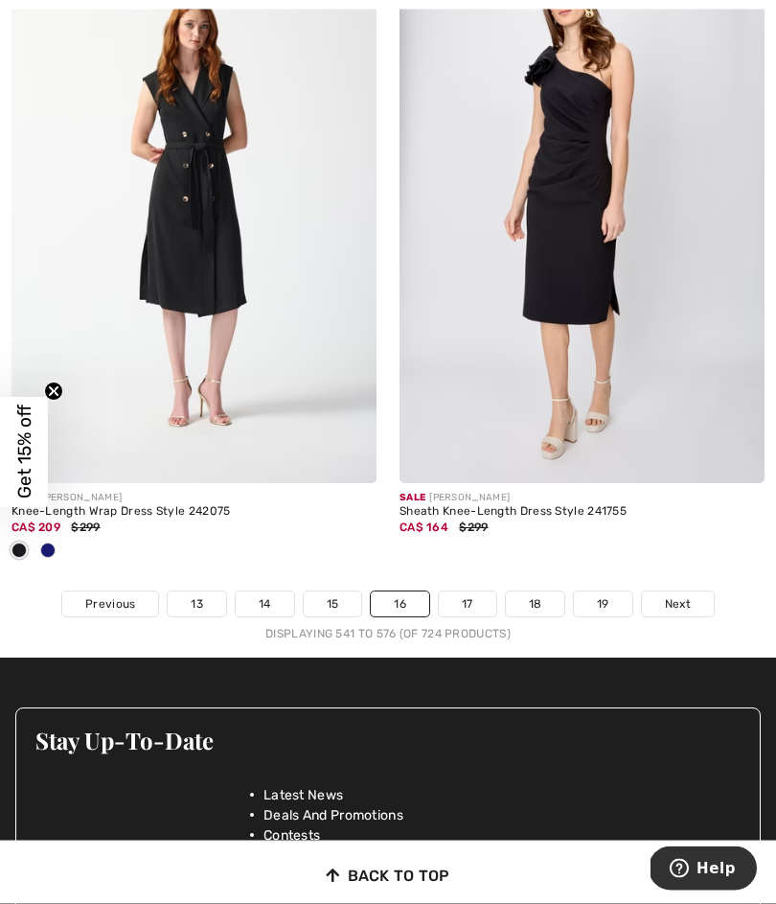
scroll to position [11610, 0]
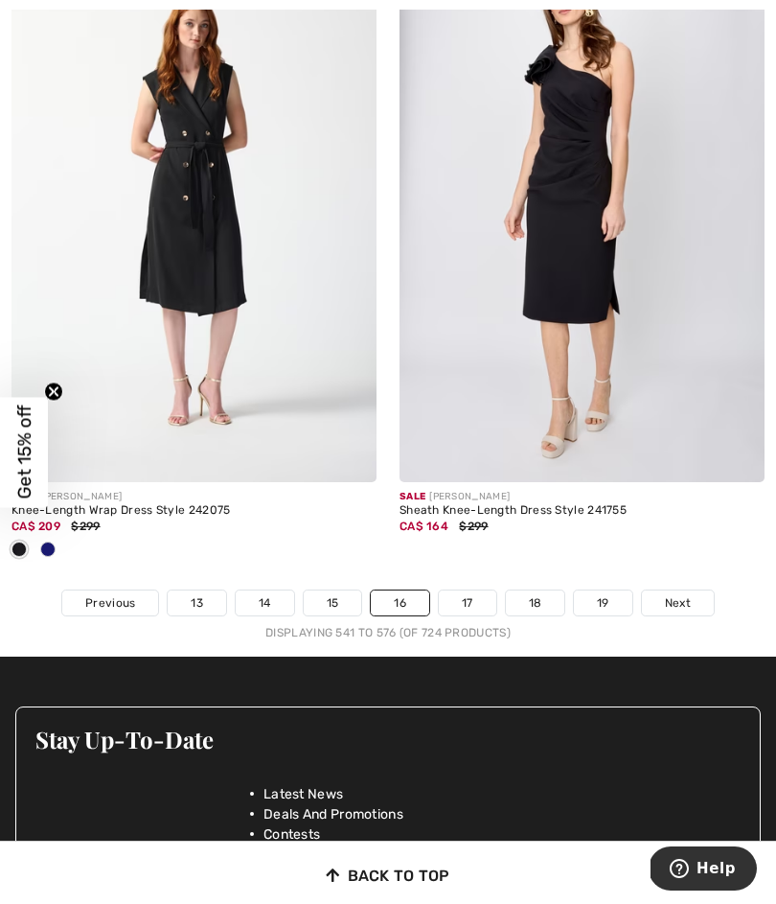
click at [693, 590] on link "Next" at bounding box center [678, 602] width 72 height 25
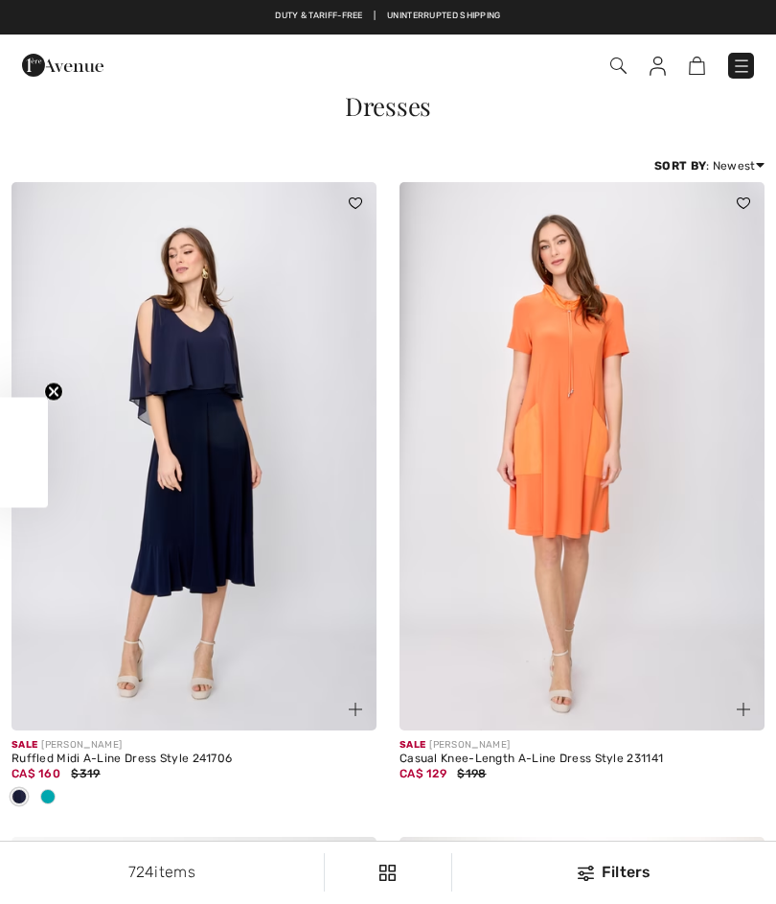
checkbox input "true"
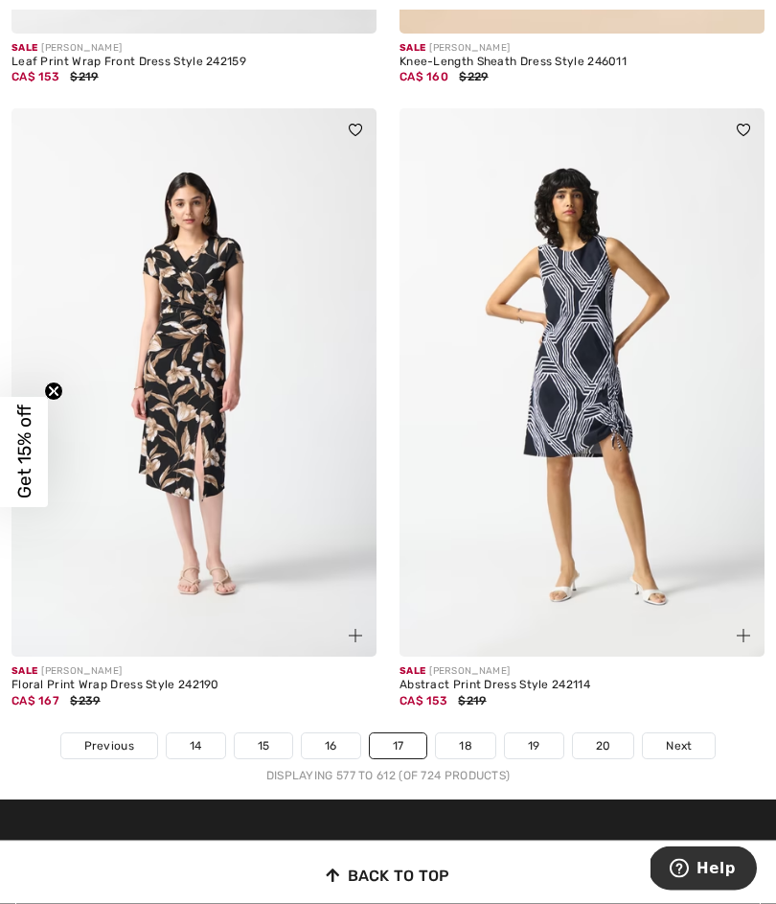
scroll to position [11373, 0]
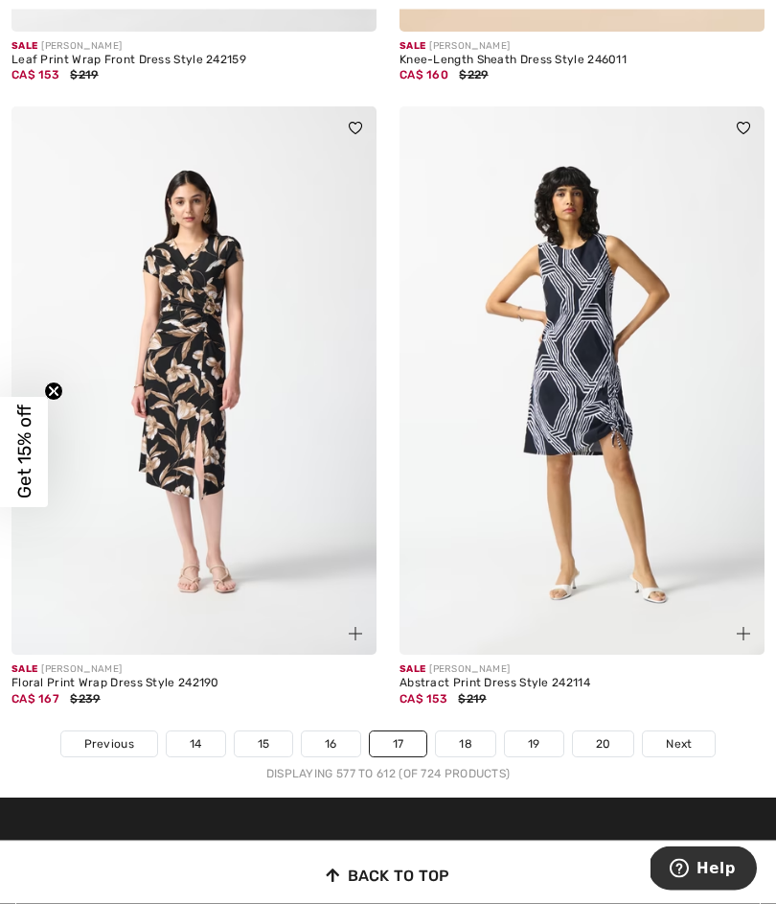
click at [678, 736] on span "Next" at bounding box center [679, 744] width 26 height 17
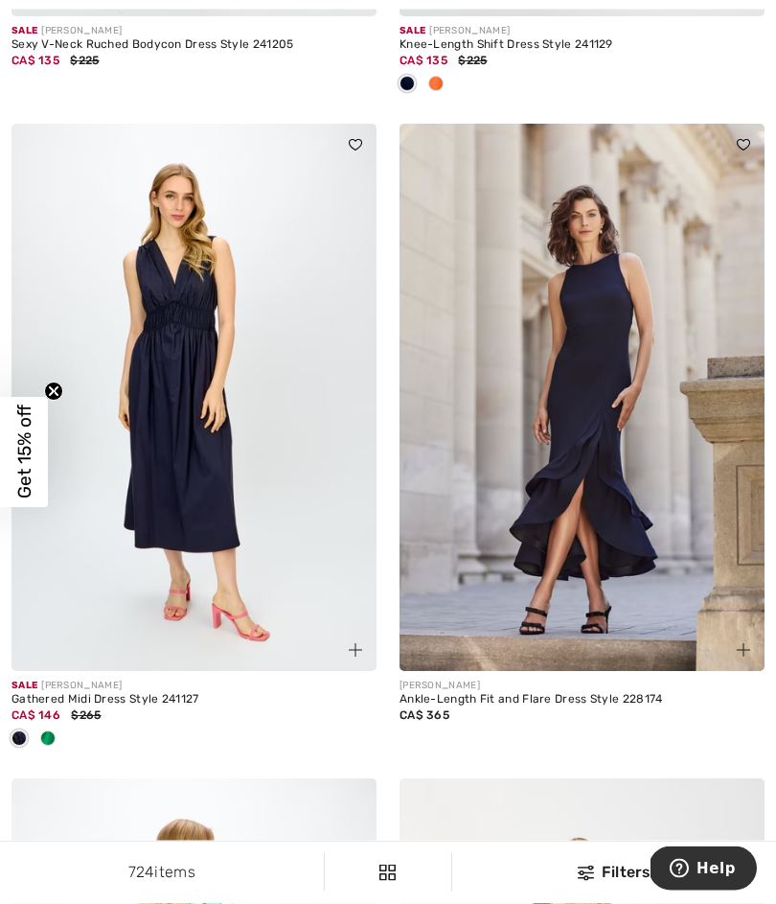
scroll to position [1961, 0]
click at [659, 520] on img at bounding box center [582, 397] width 365 height 548
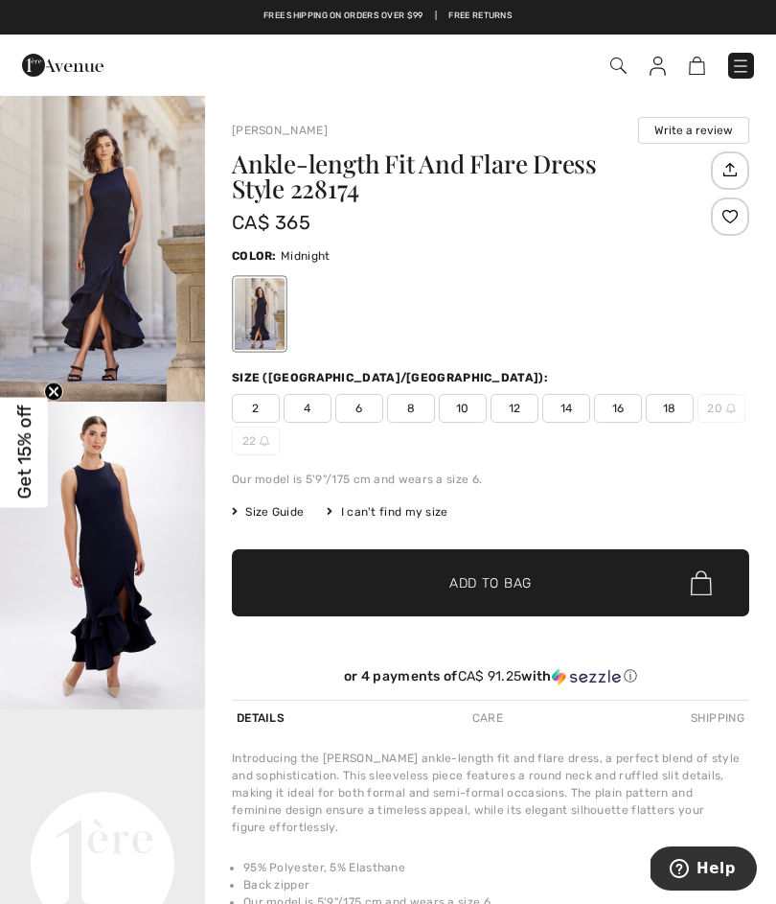
click at [589, 529] on div "Ankle-length Fit And Flare Dress Style 228174 CA$ 365 Color: Midnight Size (CA/…" at bounding box center [491, 425] width 518 height 548
click at [478, 414] on span "10" at bounding box center [463, 408] width 48 height 29
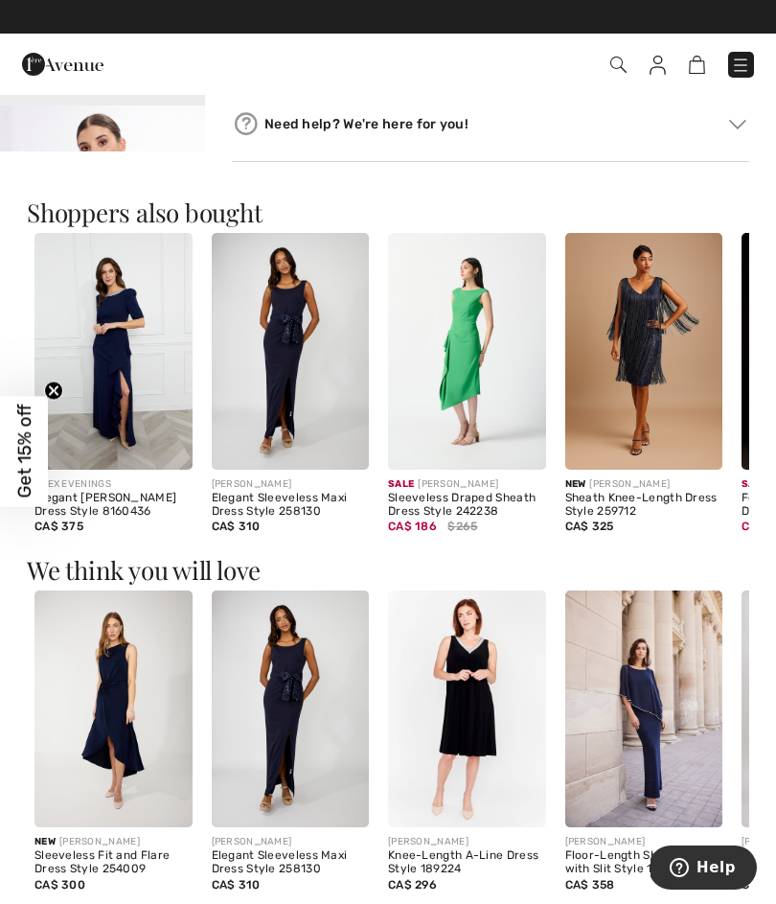
scroll to position [912, 0]
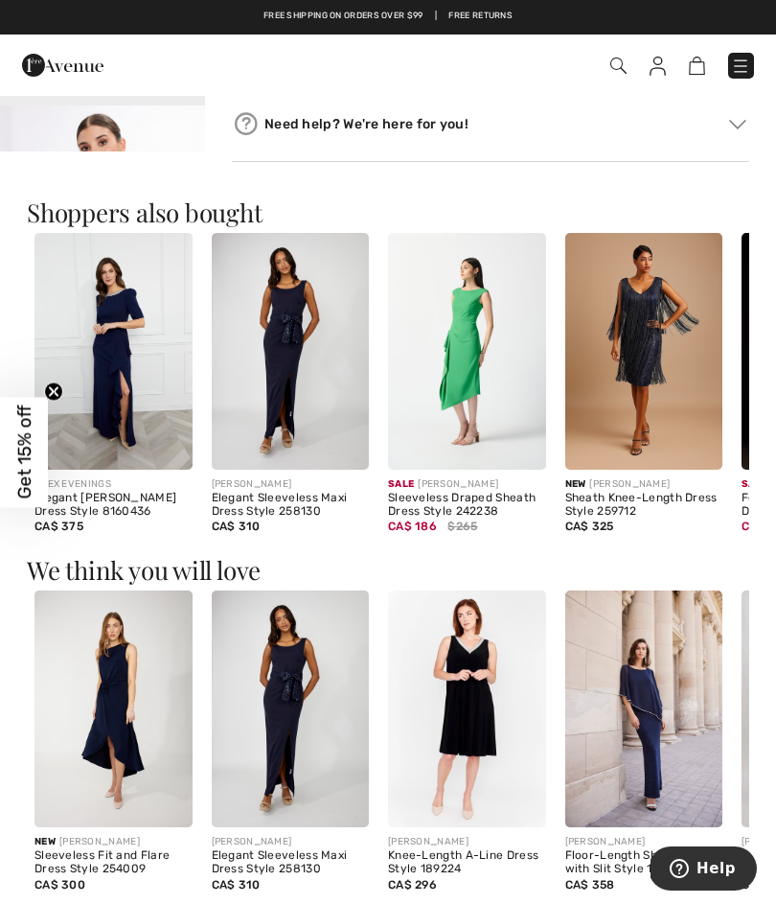
click at [134, 708] on img at bounding box center [114, 708] width 158 height 237
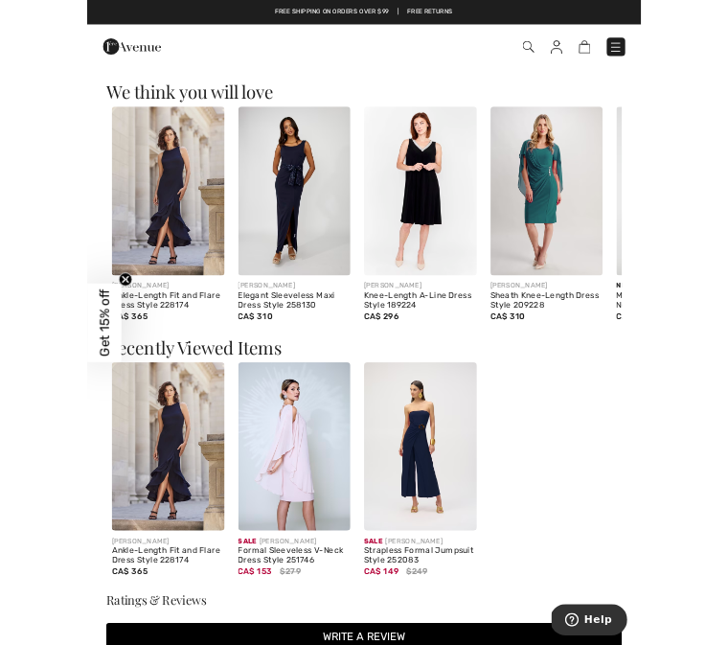
scroll to position [2428, 0]
